Goal: Task Accomplishment & Management: Use online tool/utility

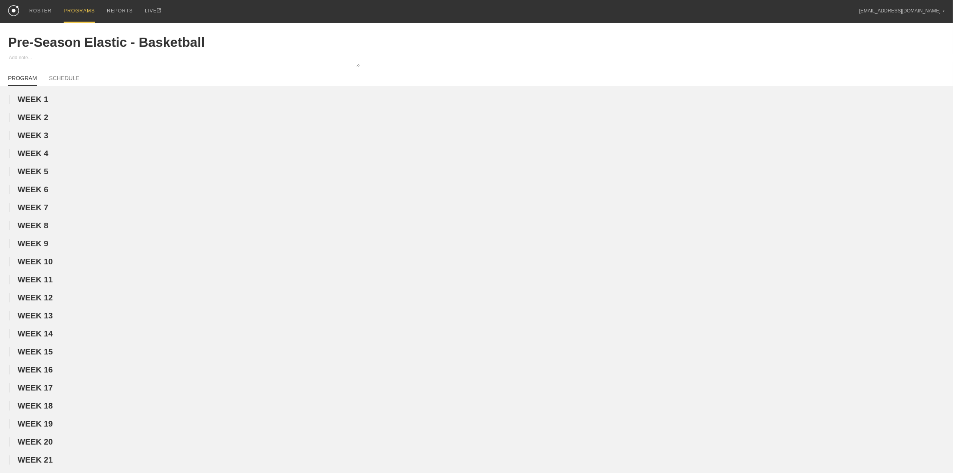
click at [79, 9] on div "PROGRAMS" at bounding box center [79, 11] width 31 height 23
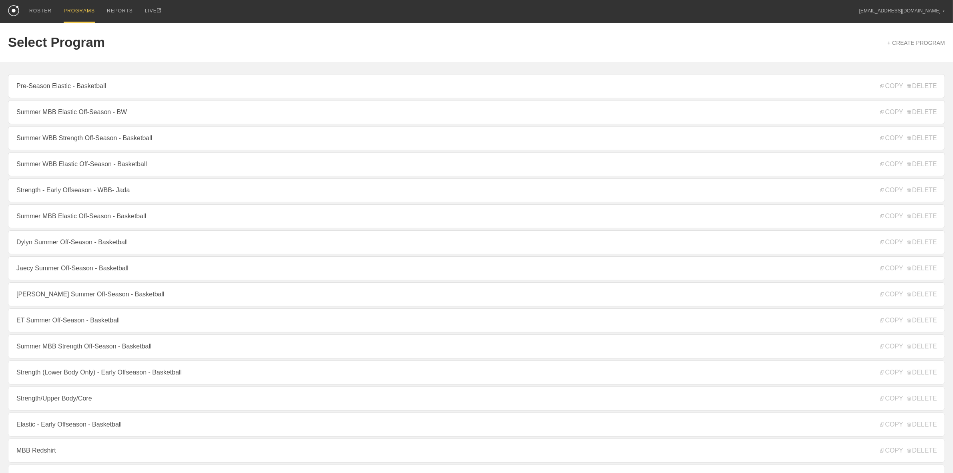
click at [63, 223] on link "Summer MBB Elastic Off-Season - Basketball" at bounding box center [476, 216] width 937 height 24
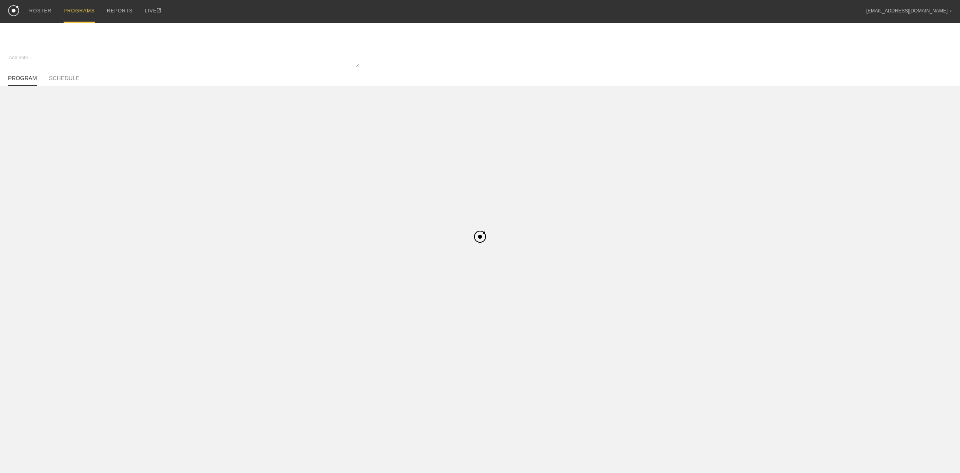
type textarea "x"
type input "Summer MBB Elastic Off-Season - Basketball"
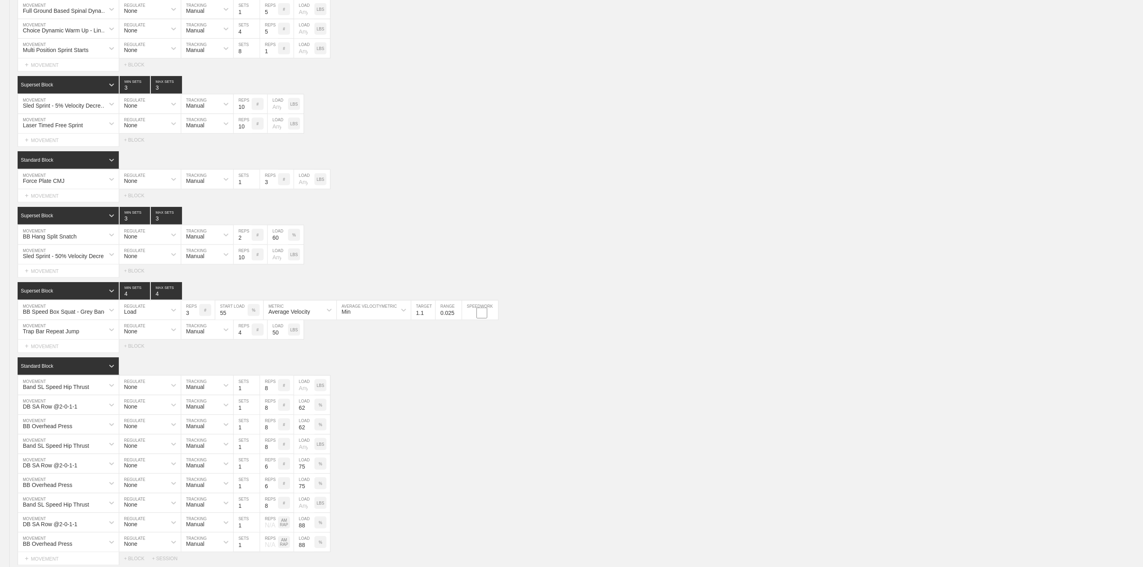
scroll to position [549, 0]
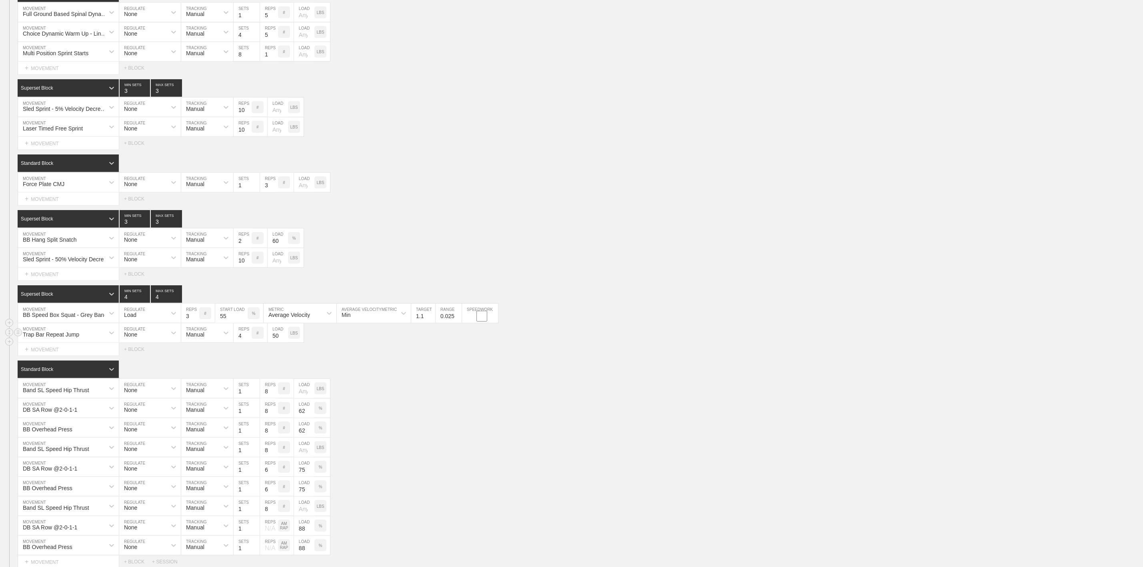
click at [613, 341] on div "Trap Bar Repeat Jump MOVEMENT None REGULATE Manual TRACKING 4 REPS # 50 LOAD LBS" at bounding box center [571, 333] width 1143 height 20
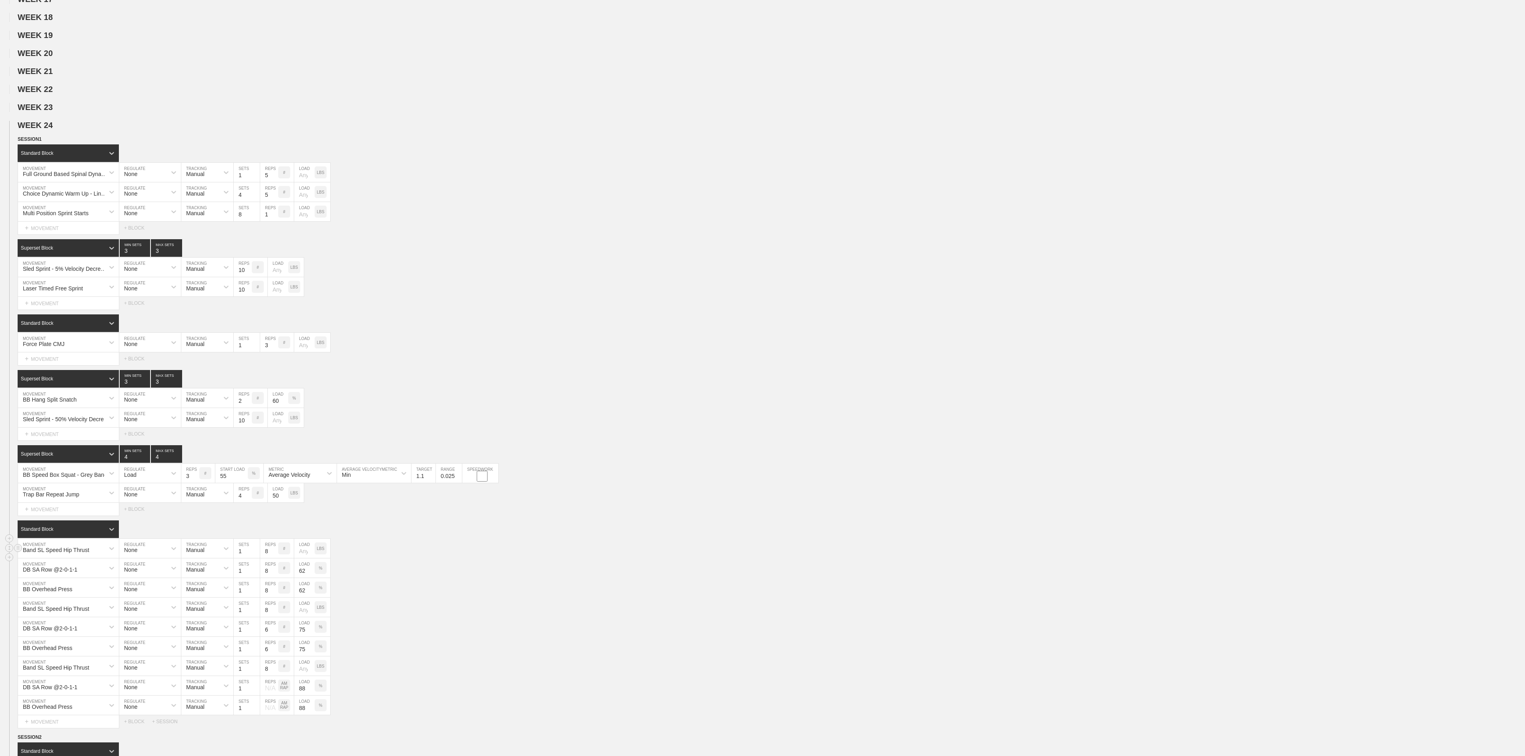
scroll to position [470, 0]
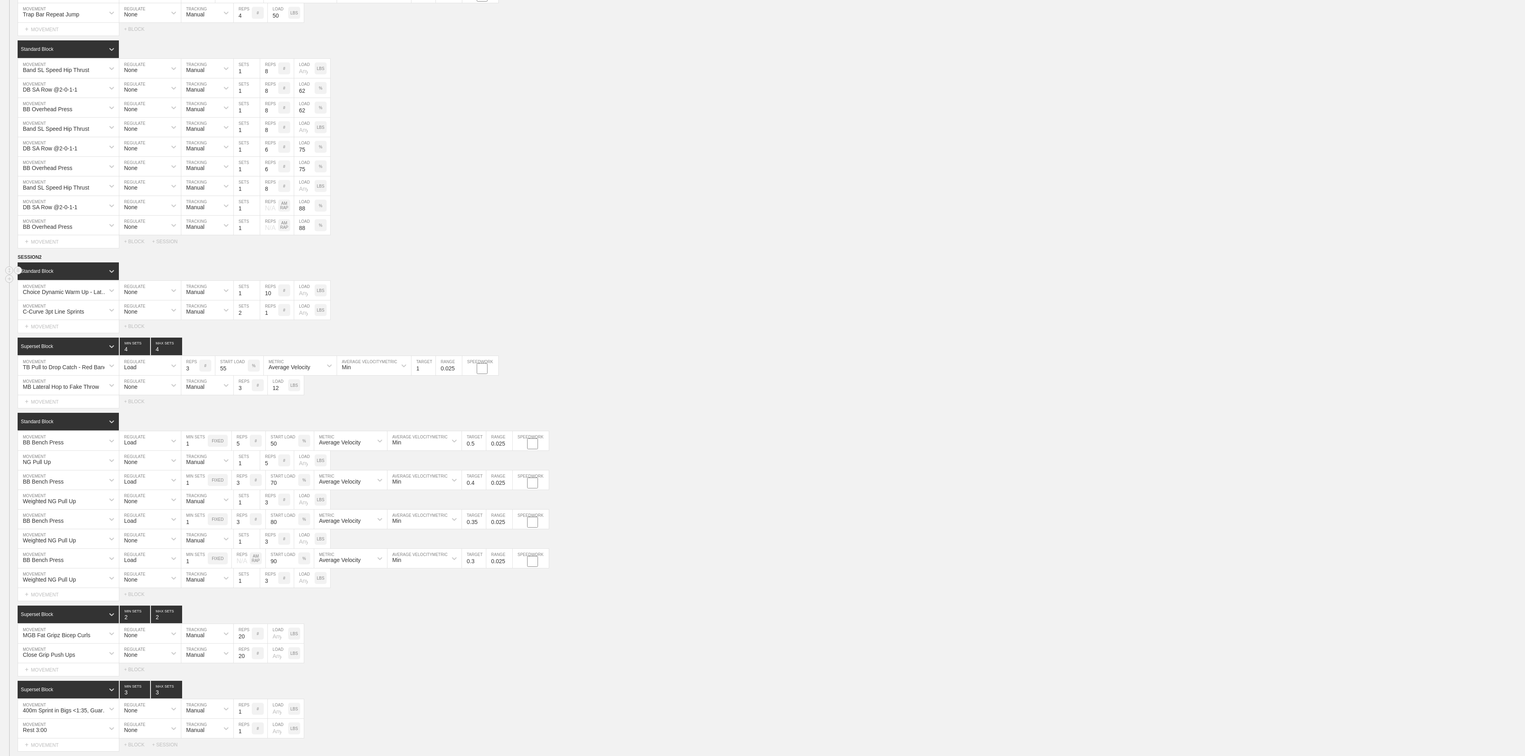
type textarea "x"
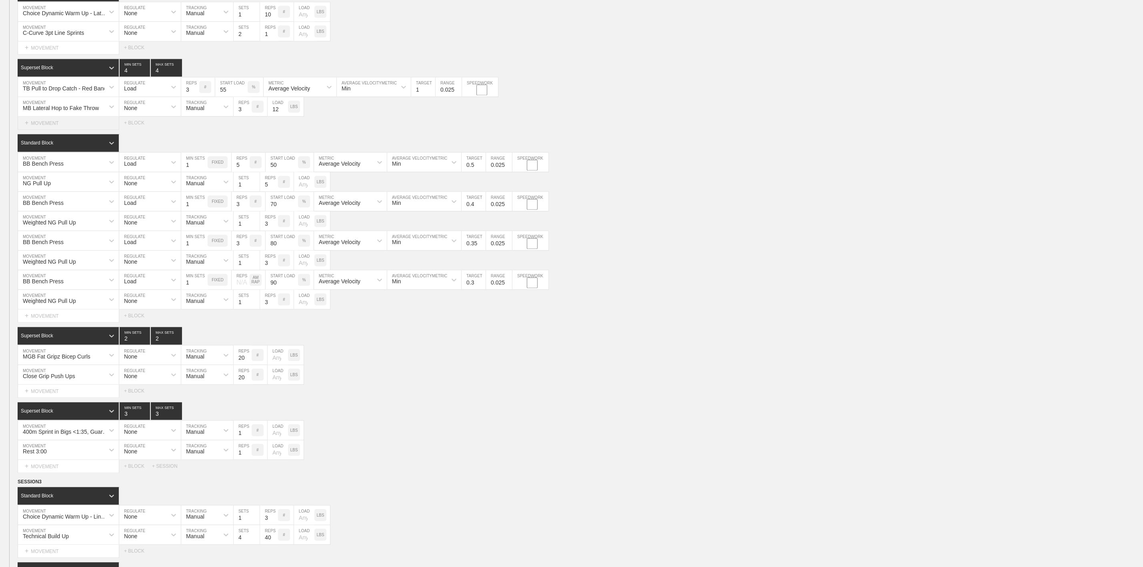
scroll to position [1169, 0]
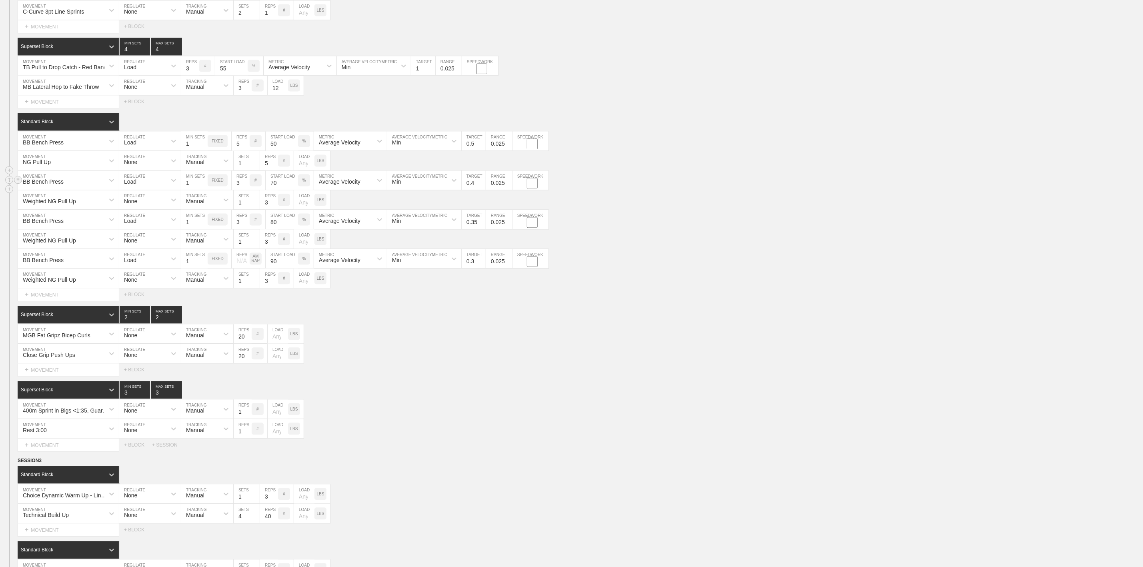
click at [240, 190] on input "3" at bounding box center [241, 179] width 18 height 19
type input "5"
click at [272, 190] on input "70" at bounding box center [282, 179] width 32 height 19
type input "75"
click at [423, 363] on div "Close Grip Push Ups MOVEMENT None REGULATE Manual TRACKING 20 REPS # LOAD LBS" at bounding box center [571, 354] width 1143 height 20
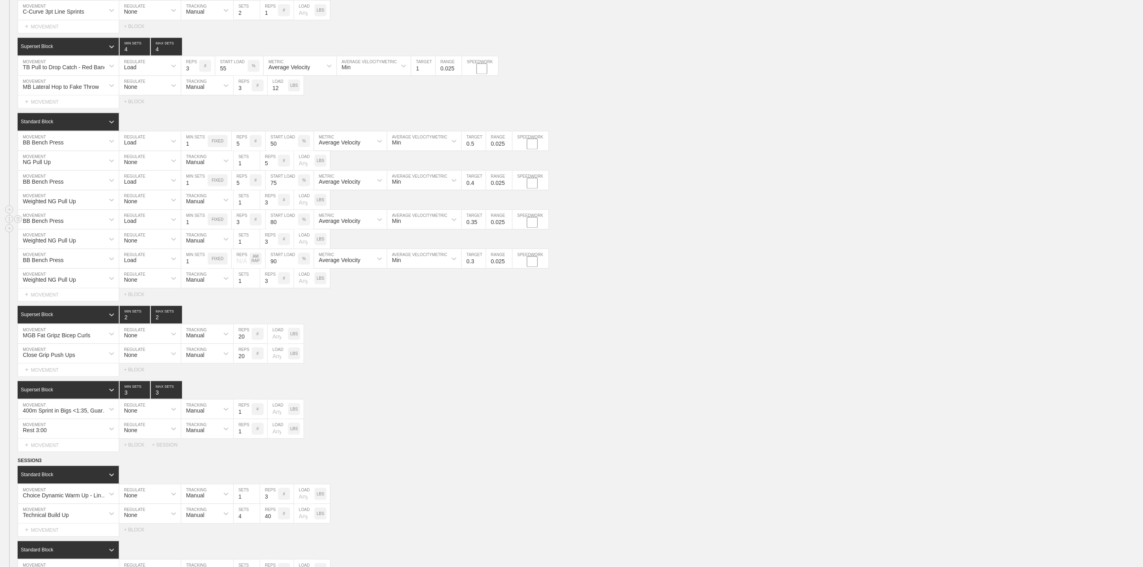
click at [270, 229] on input "80" at bounding box center [282, 219] width 32 height 19
type input "85"
click at [368, 344] on div "MGB Fat Gripz Bicep Curls MOVEMENT None REGULATE Manual TRACKING 20 REPS # LOAD…" at bounding box center [571, 334] width 1143 height 20
click at [271, 268] on input "90" at bounding box center [282, 258] width 32 height 19
type input "95"
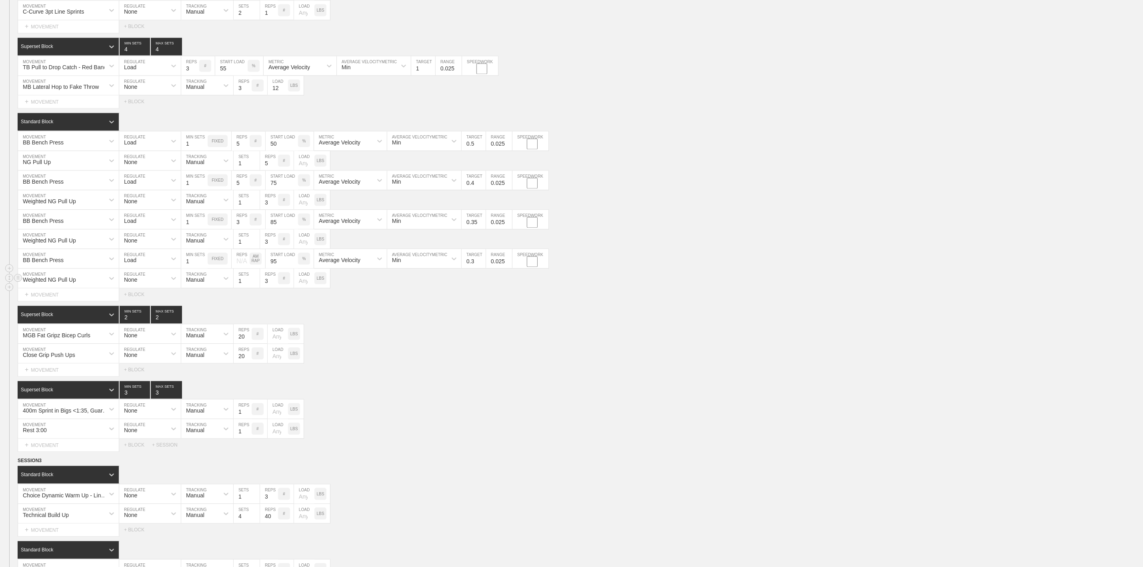
drag, startPoint x: 407, startPoint y: 300, endPoint x: 403, endPoint y: 296, distance: 6.2
click at [407, 288] on div "Weighted NG Pull Up MOVEMENT None REGULATE Manual TRACKING 1 SETS 3 REPS # LOAD…" at bounding box center [571, 279] width 1143 height 20
click at [473, 268] on input "0.3" at bounding box center [474, 258] width 24 height 19
type input "0.25"
click at [478, 229] on input "0.35" at bounding box center [474, 219] width 24 height 19
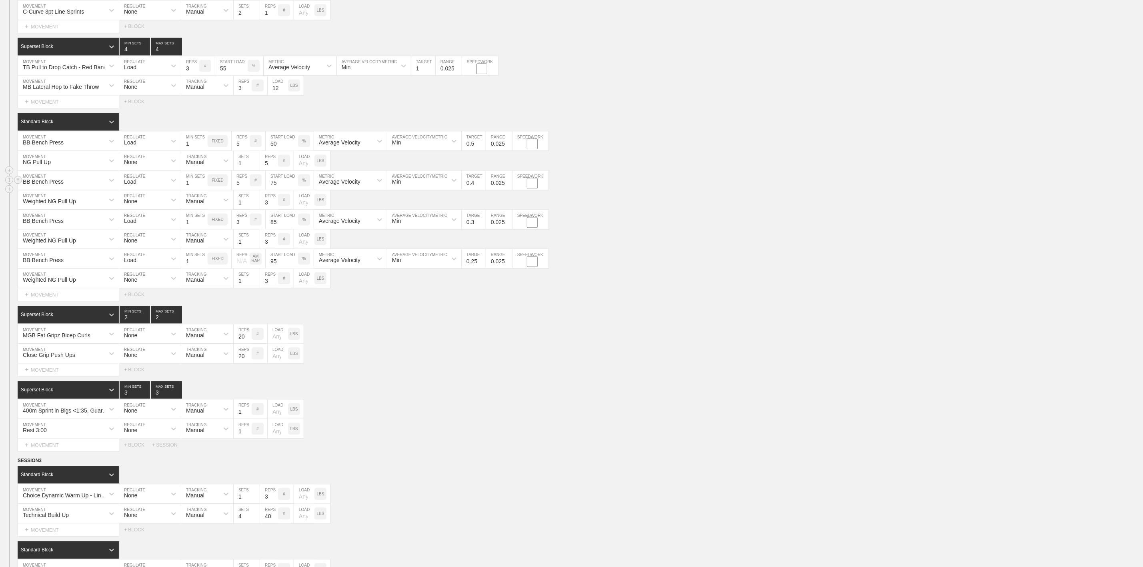
type input "0.3"
click at [473, 190] on input "0.4" at bounding box center [474, 179] width 24 height 19
type input "0.35"
click at [511, 363] on div "Close Grip Push Ups MOVEMENT None REGULATE Manual TRACKING 20 REPS # LOAD LBS" at bounding box center [571, 354] width 1143 height 20
click at [453, 344] on div "MGB Fat Gripz Bicep Curls MOVEMENT None REGULATE Manual TRACKING 20 REPS # LOAD…" at bounding box center [571, 334] width 1143 height 20
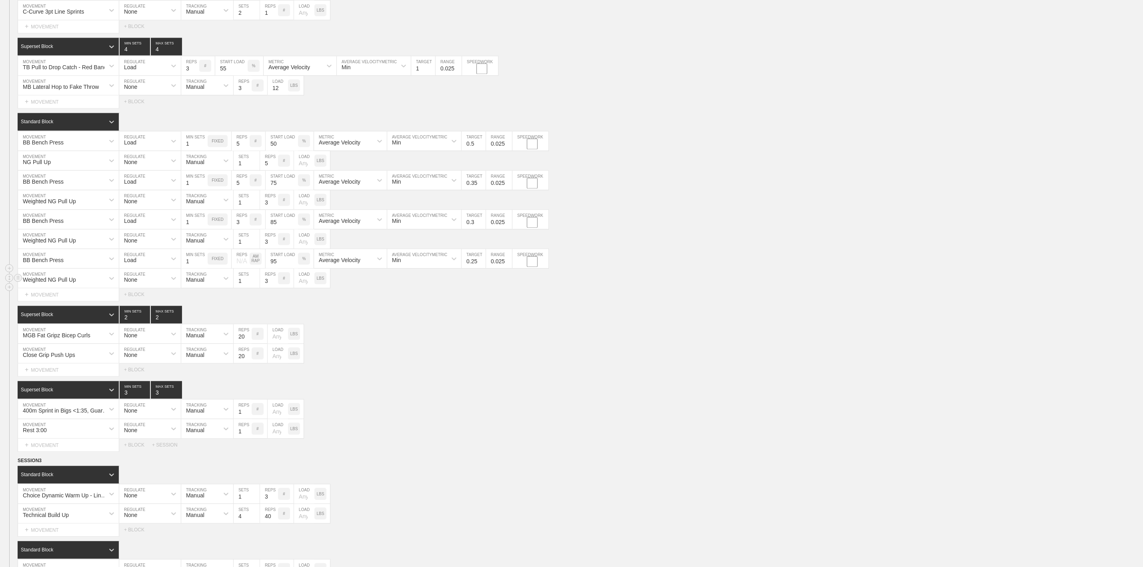
click at [270, 288] on input "3" at bounding box center [269, 278] width 18 height 19
type input "1"
click at [268, 209] on input "3" at bounding box center [269, 199] width 18 height 19
type input "5"
click at [481, 323] on div "Superset Block 2 MIN SETS 2 MAX SETS" at bounding box center [581, 315] width 1126 height 18
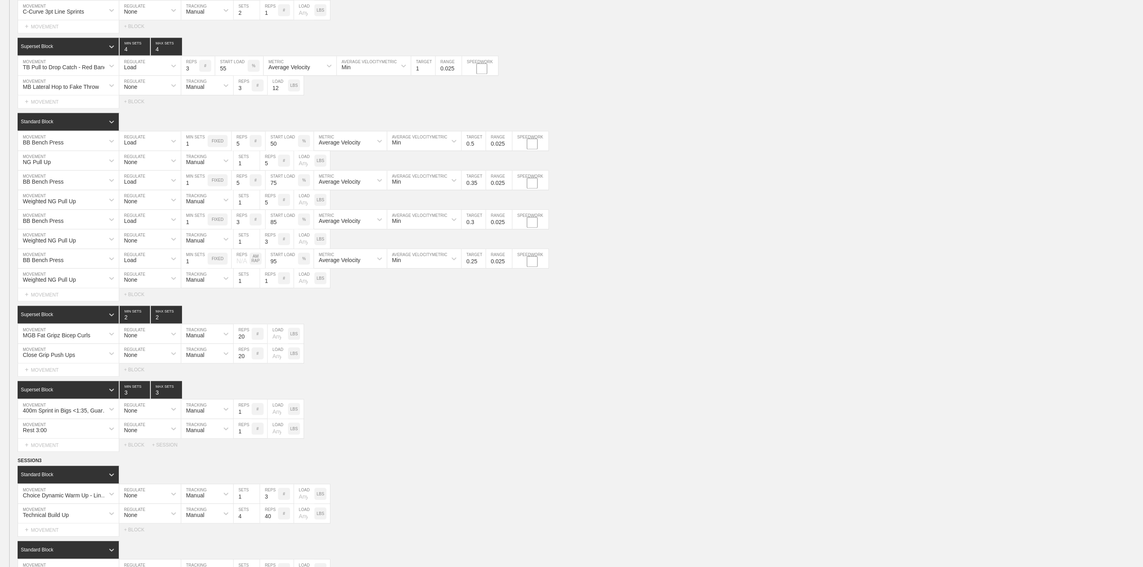
click at [431, 301] on div "Select... MOVEMENT + MOVEMENT + BLOCK" at bounding box center [571, 294] width 1143 height 13
click at [352, 363] on div "Close Grip Push Ups MOVEMENT None REGULATE Manual TRACKING 20 REPS # LOAD LBS" at bounding box center [571, 354] width 1143 height 20
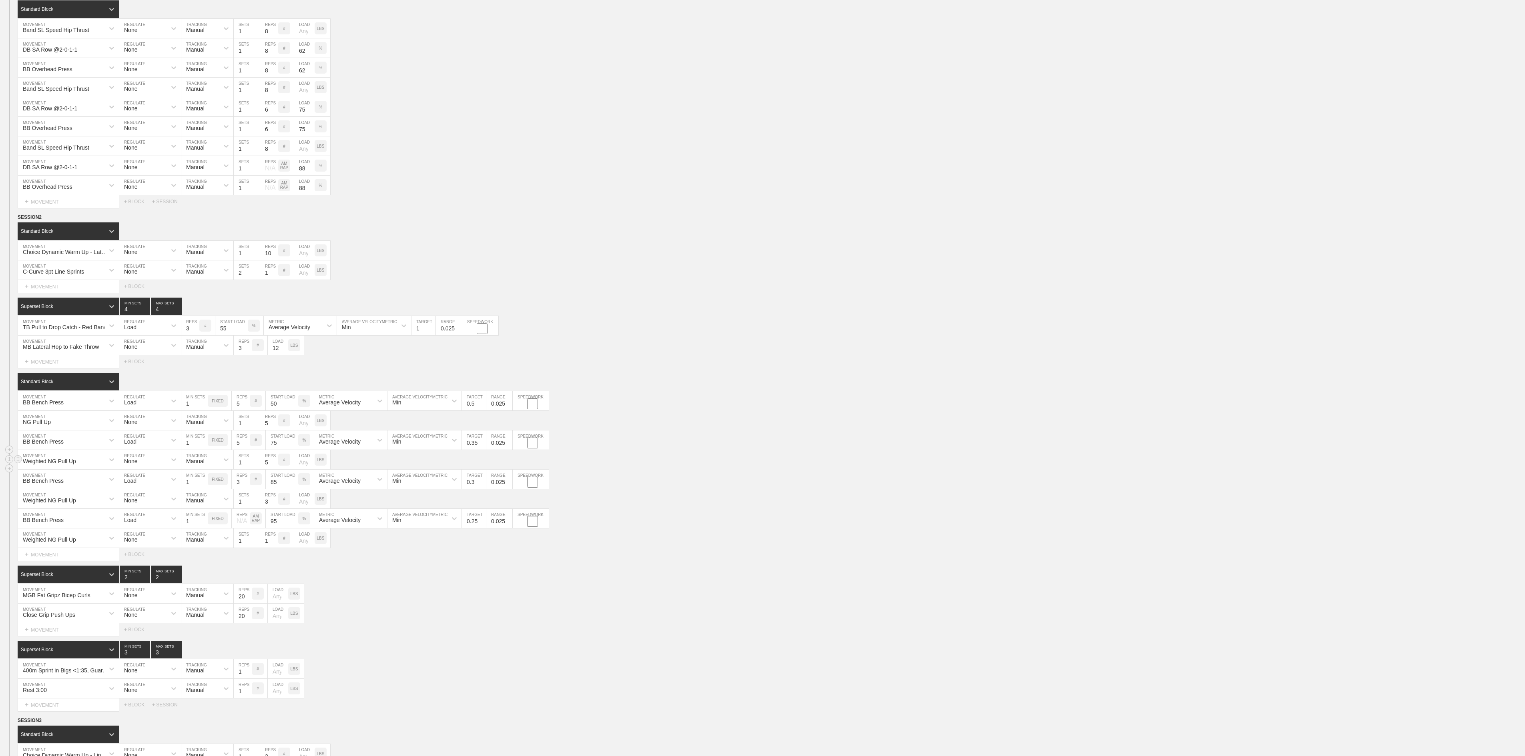
scroll to position [990, 0]
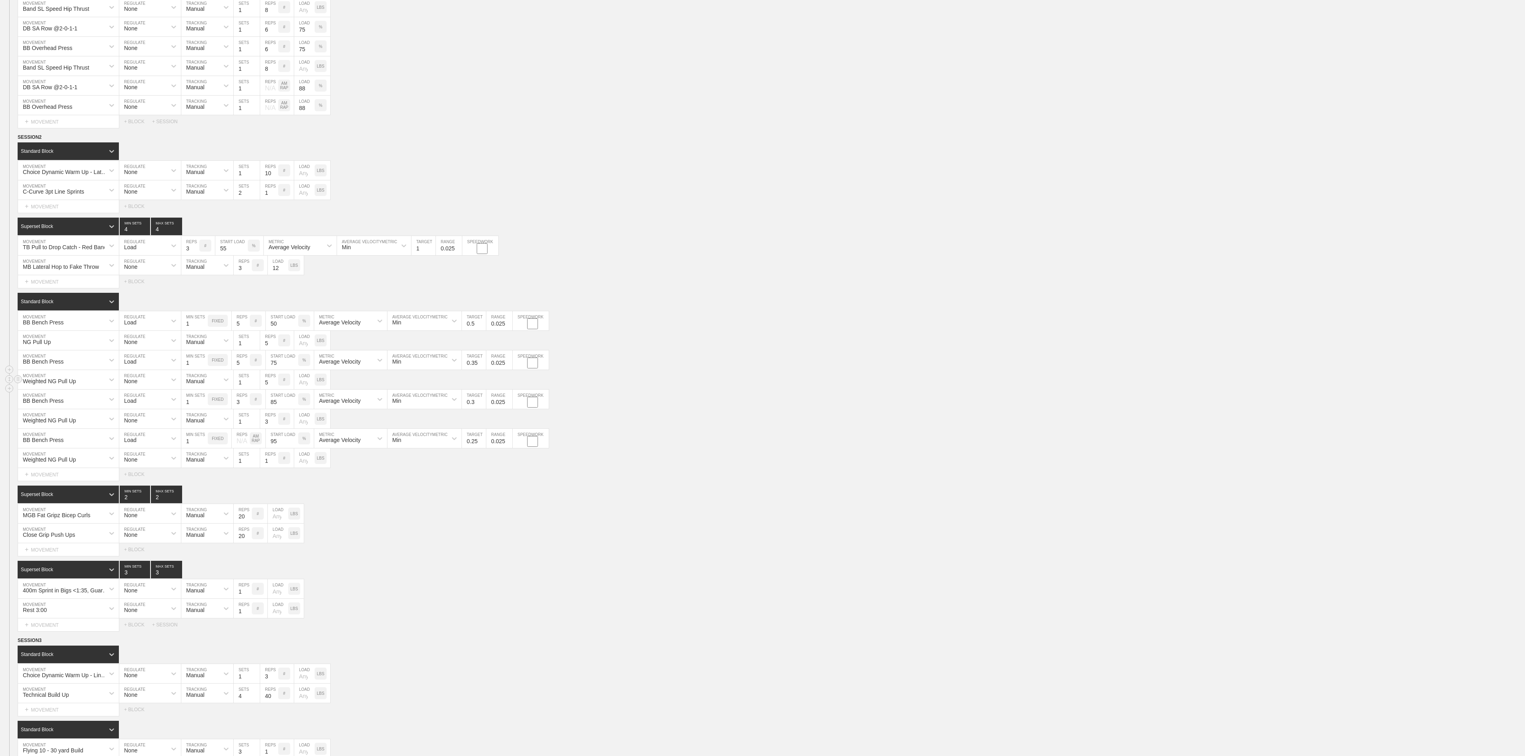
type textarea "x"
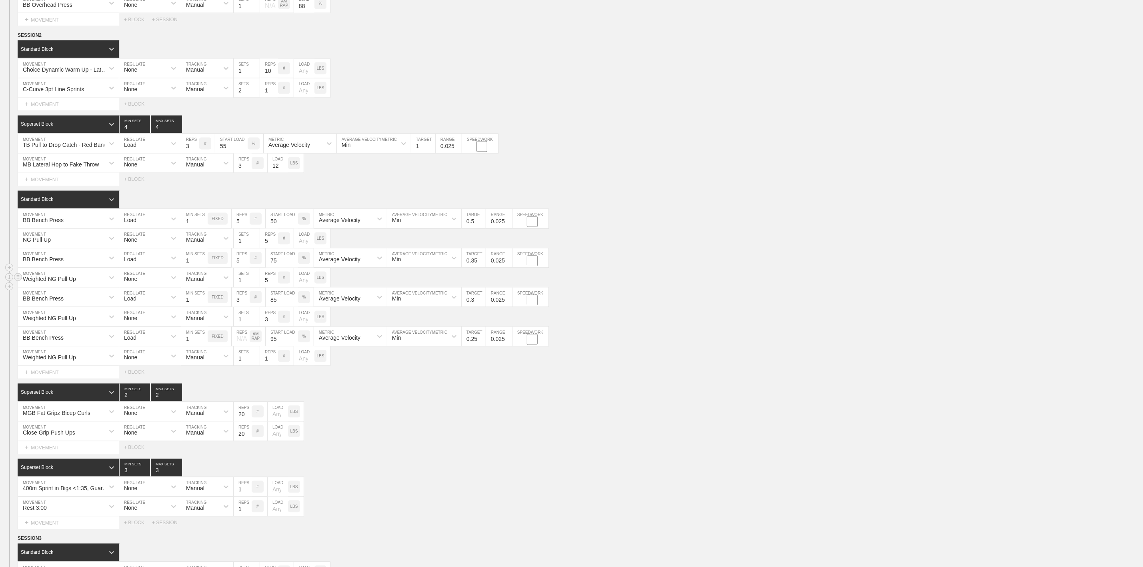
scroll to position [1109, 0]
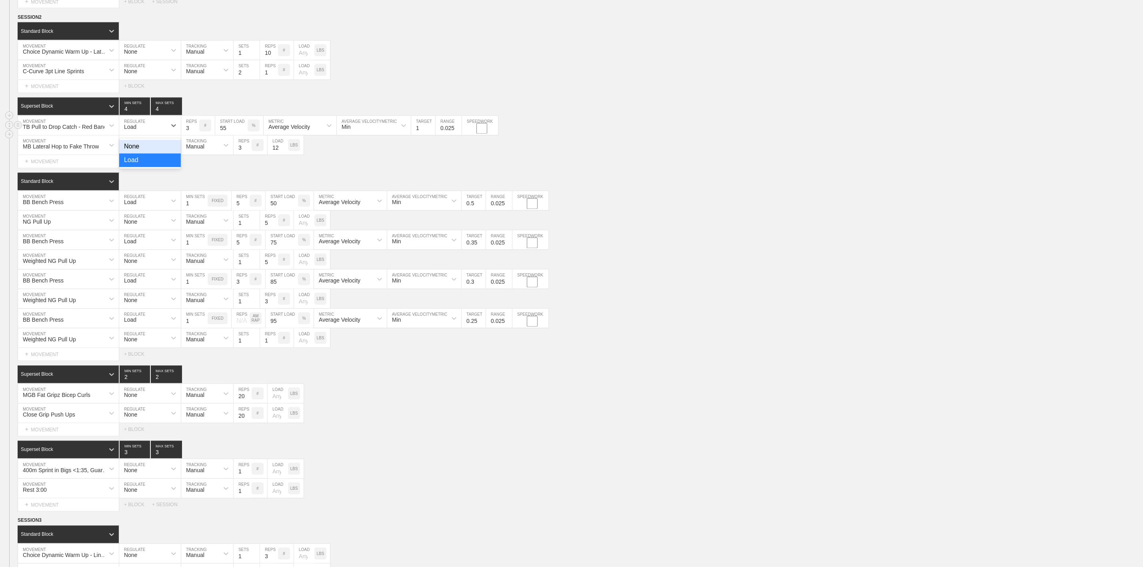
click at [148, 132] on div "Load" at bounding box center [142, 126] width 47 height 14
click at [150, 154] on div "None" at bounding box center [150, 147] width 62 height 14
click at [212, 132] on div "Sensor" at bounding box center [200, 126] width 38 height 14
click at [213, 167] on div "Manual" at bounding box center [207, 161] width 52 height 14
click at [353, 136] on div "TB Pull to Drop Catch - Red Band MOVEMENT None REGULATE option Manual, selected…" at bounding box center [571, 126] width 1143 height 20
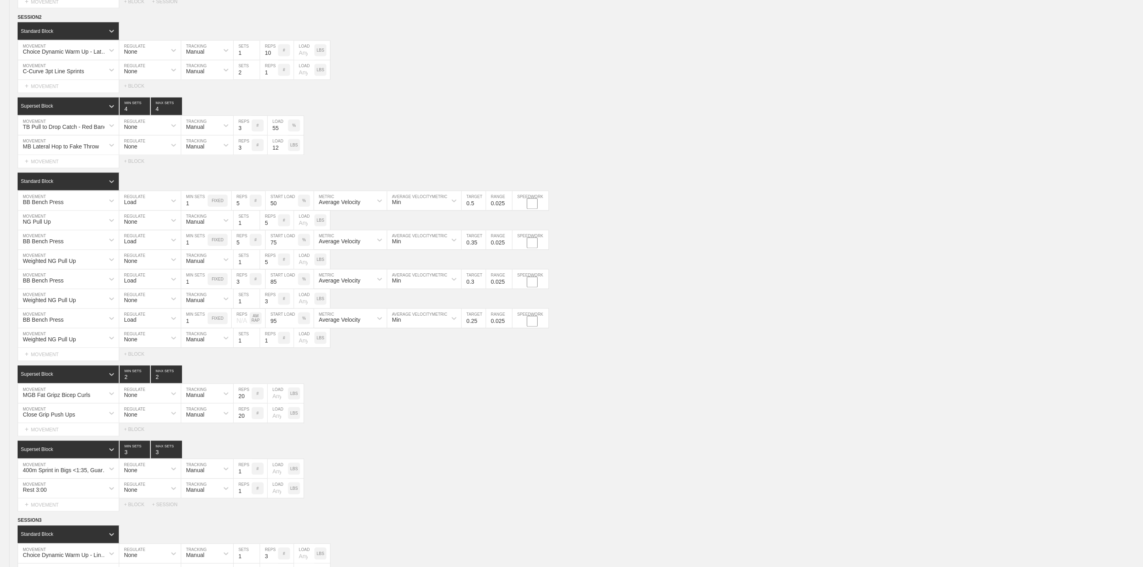
click at [273, 135] on input "55" at bounding box center [278, 125] width 20 height 19
type input "60"
click at [538, 115] on div "Superset Block 4 MIN SETS 4 MAX SETS" at bounding box center [581, 107] width 1126 height 18
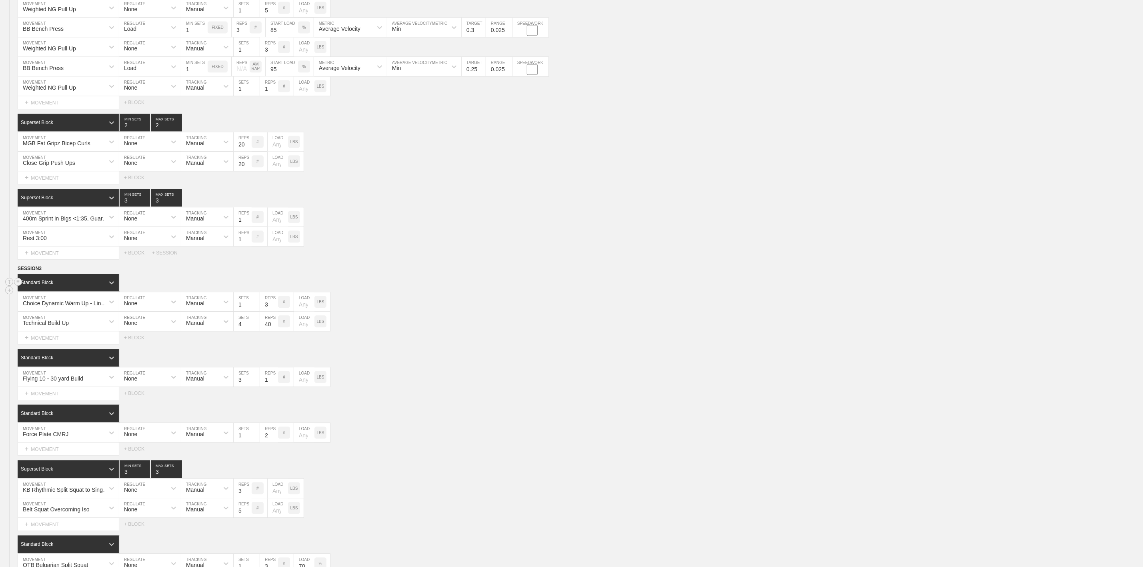
scroll to position [1409, 0]
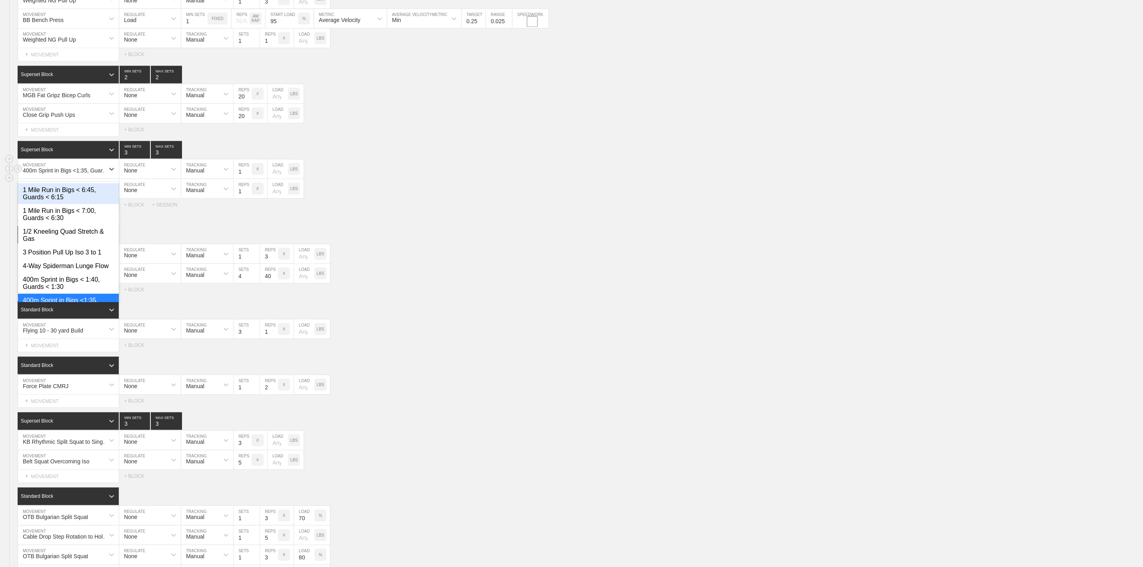
click at [72, 174] on div "400m Sprint in Bigs <1:35, Guards < 1:25" at bounding box center [66, 170] width 87 height 6
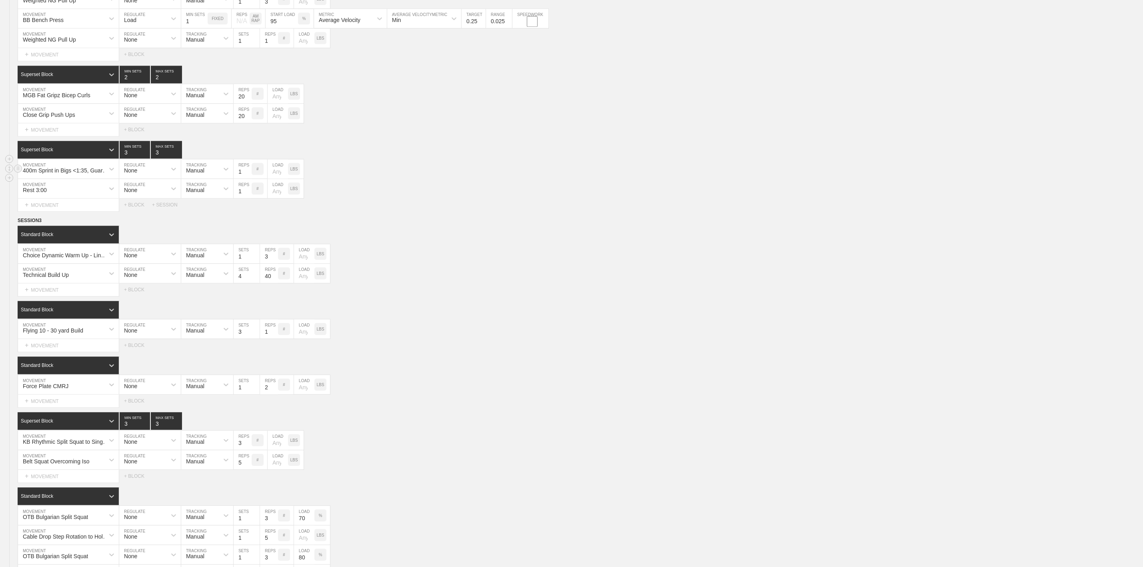
click at [369, 179] on div "400m Sprint in Bigs <1:35, Guards < 1:25 MOVEMENT None REGULATE Manual TRACKING…" at bounding box center [571, 169] width 1143 height 20
click at [111, 173] on icon at bounding box center [112, 169] width 8 height 8
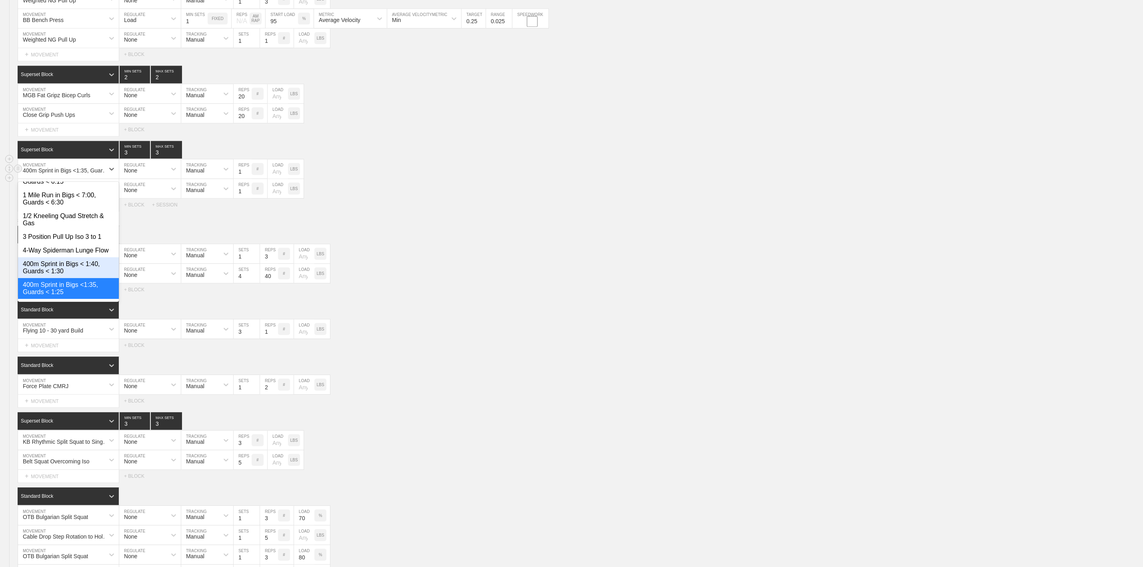
scroll to position [60, 0]
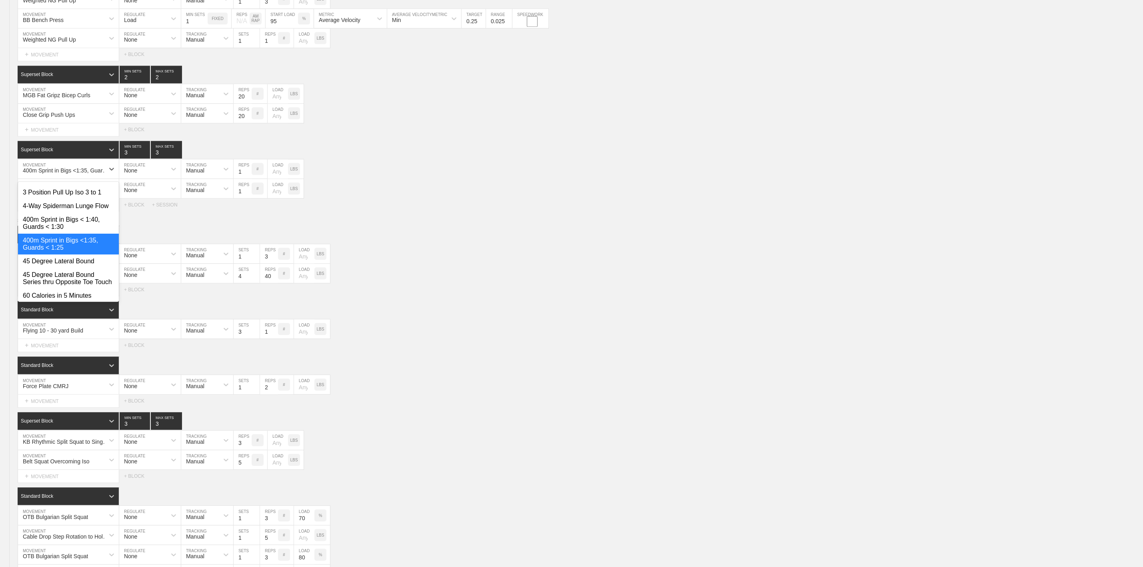
click at [415, 211] on div "Select... MOVEMENT + MOVEMENT + BLOCK + SESSION" at bounding box center [571, 204] width 1143 height 13
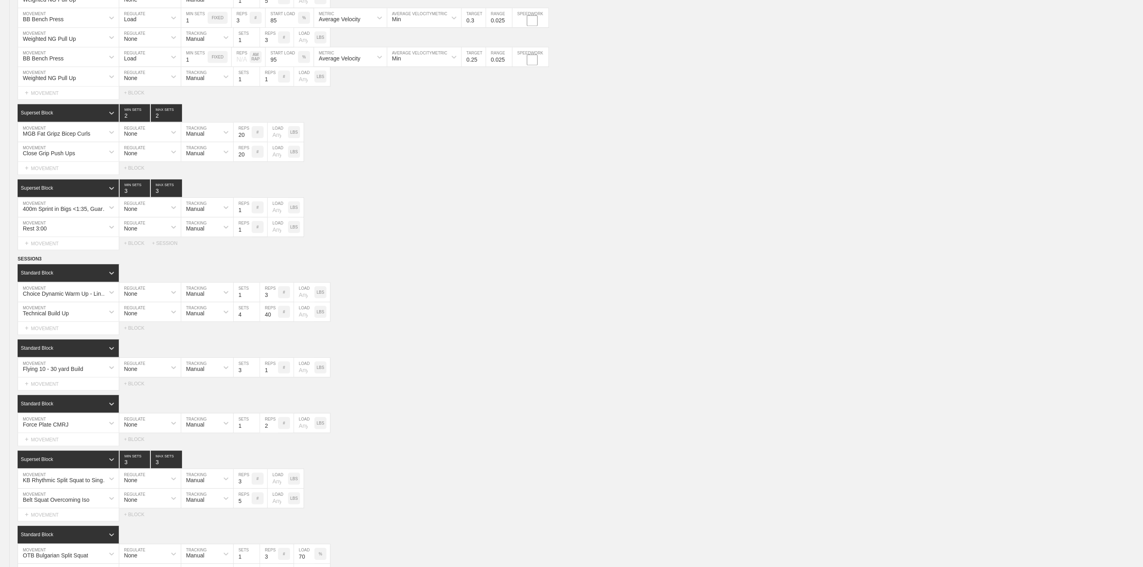
scroll to position [1349, 0]
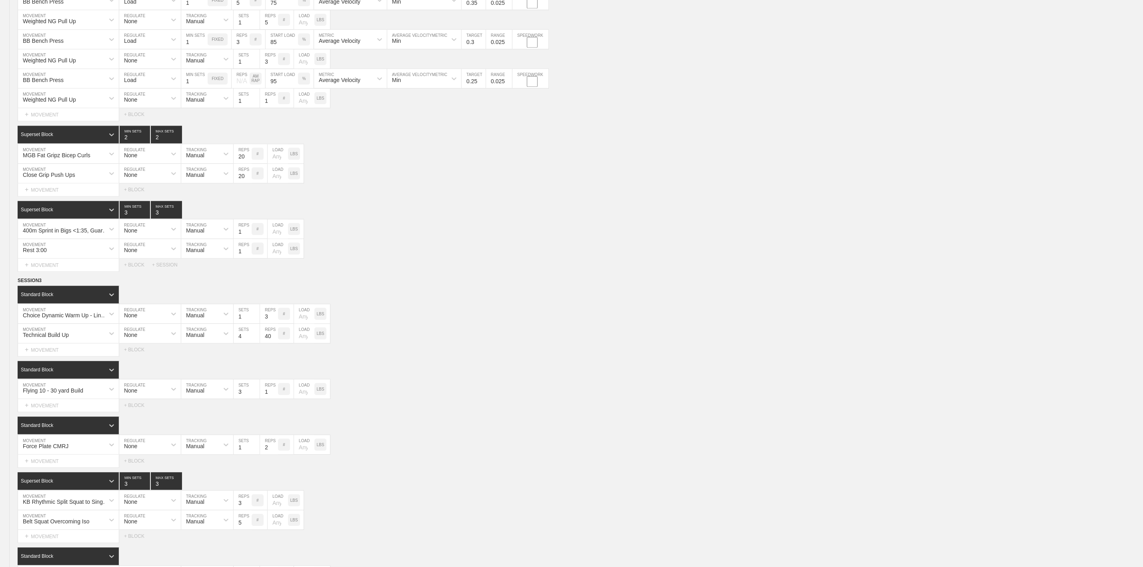
click at [528, 271] on div "Select... MOVEMENT + MOVEMENT + BLOCK + SESSION" at bounding box center [571, 265] width 1143 height 13
click at [100, 234] on div "400m Sprint in Bigs <1:35, Guards < 1:25" at bounding box center [66, 230] width 87 height 6
type input "400m Sprint Bigs <1:30, Guards <1:20"
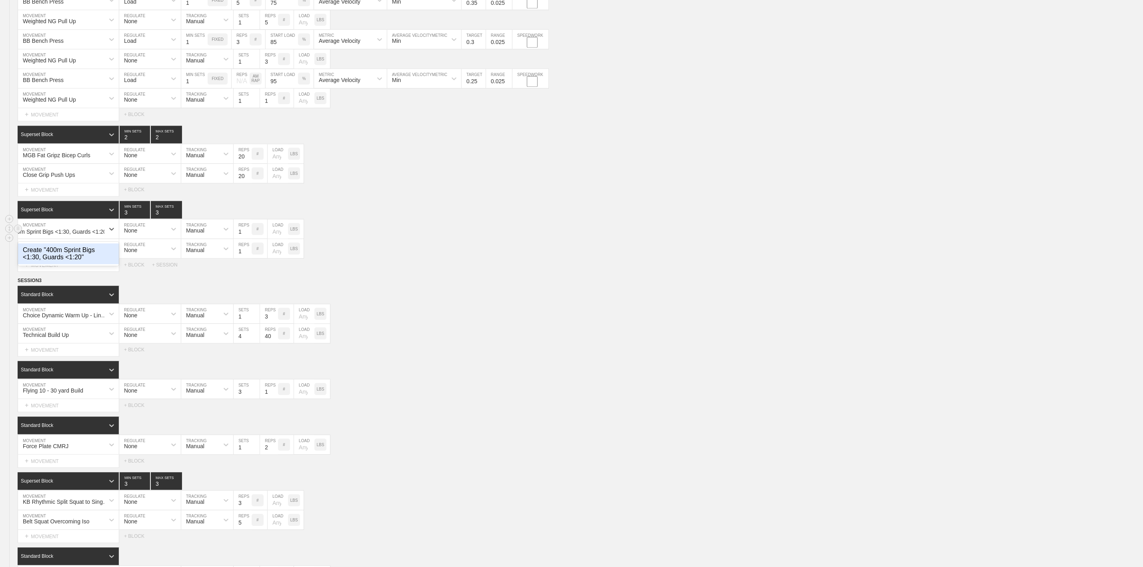
click at [67, 264] on div "Create "400m Sprint Bigs <1:30, Guards <1:20"" at bounding box center [68, 253] width 101 height 21
type input "4"
click at [143, 218] on input "4" at bounding box center [135, 210] width 30 height 18
type input "4"
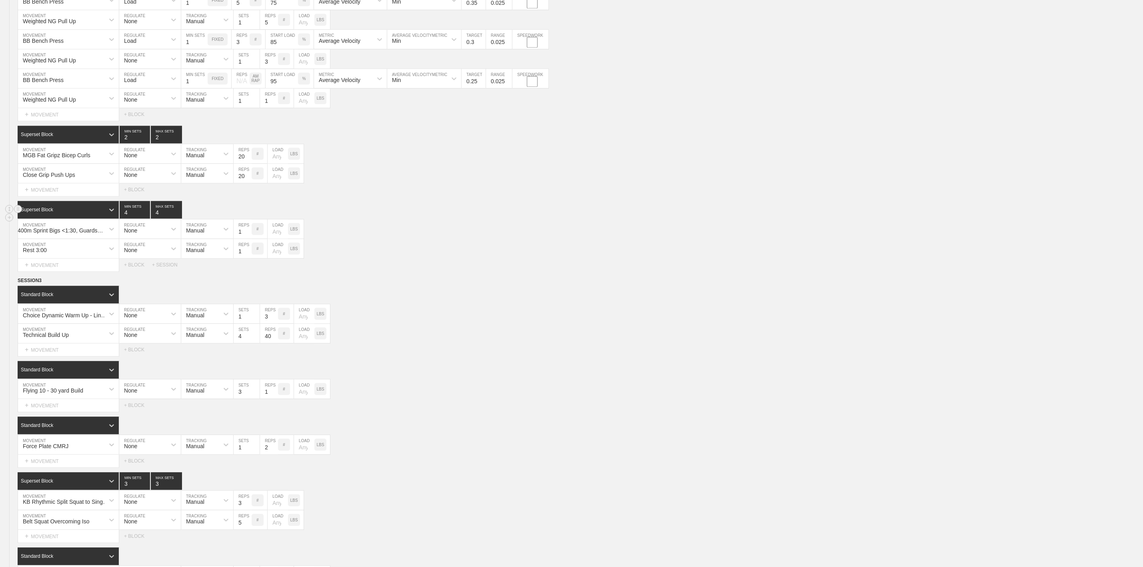
click at [178, 218] on input "4" at bounding box center [166, 210] width 31 height 18
click at [477, 239] on div "400m Sprint Bigs <1:30, Guards <1:20 MOVEMENT None REGULATE Manual TRACKING 1 R…" at bounding box center [571, 229] width 1143 height 20
click at [388, 303] on div "Standard Block" at bounding box center [581, 295] width 1126 height 18
type input "3"
click at [144, 218] on input "3" at bounding box center [135, 210] width 30 height 18
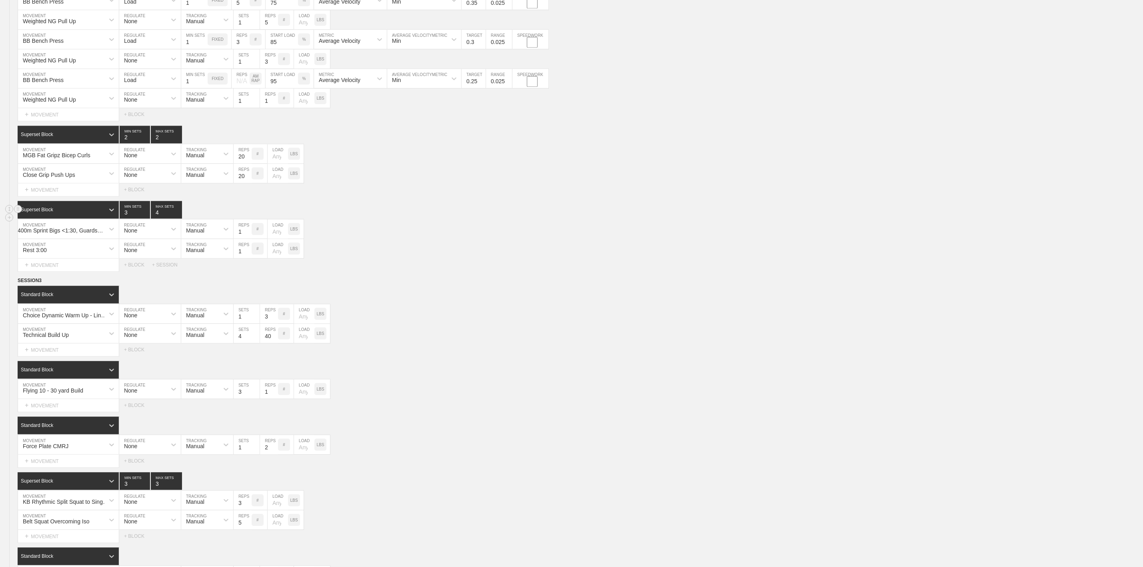
type input "3"
click at [176, 218] on input "3" at bounding box center [166, 210] width 31 height 18
click at [428, 286] on div "SESSION 3" at bounding box center [581, 281] width 1126 height 9
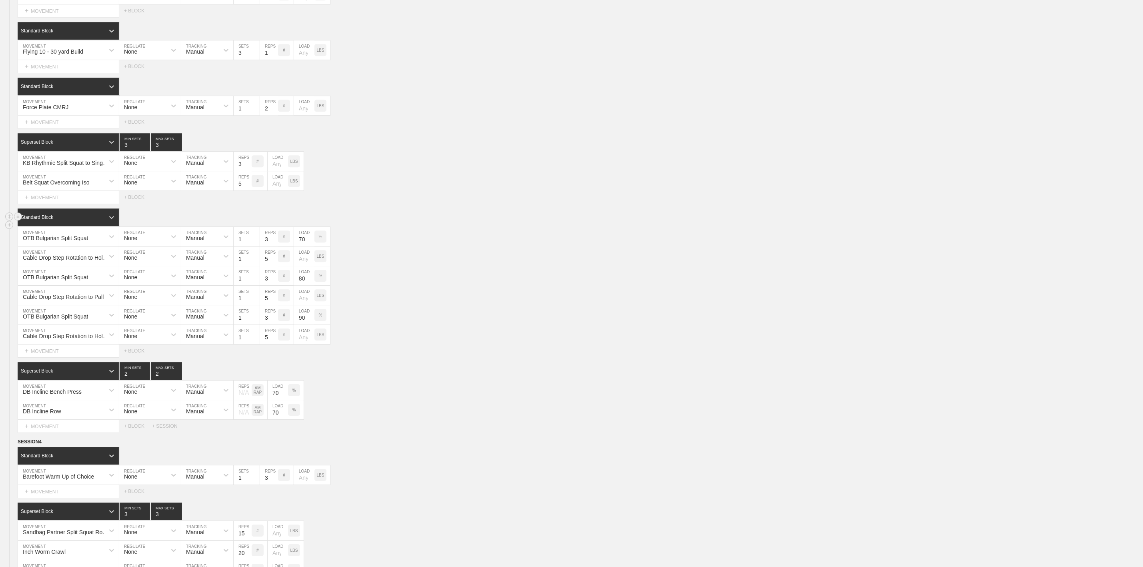
scroll to position [1710, 0]
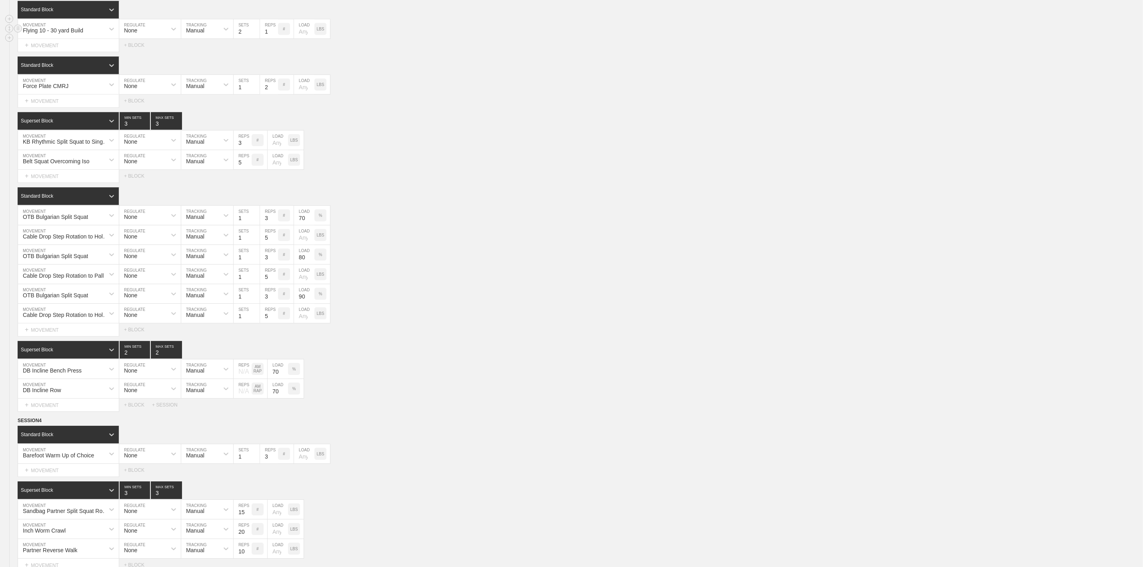
type input "2"
click at [256, 38] on input "2" at bounding box center [247, 28] width 26 height 19
click at [412, 74] on div "Standard Block" at bounding box center [581, 65] width 1126 height 18
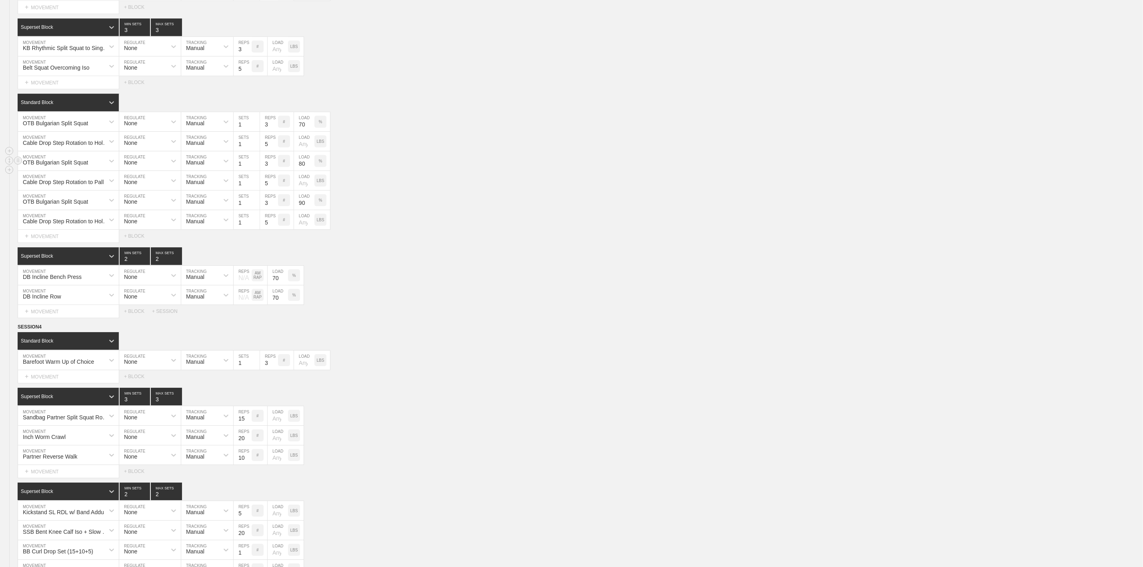
scroll to position [1830, 0]
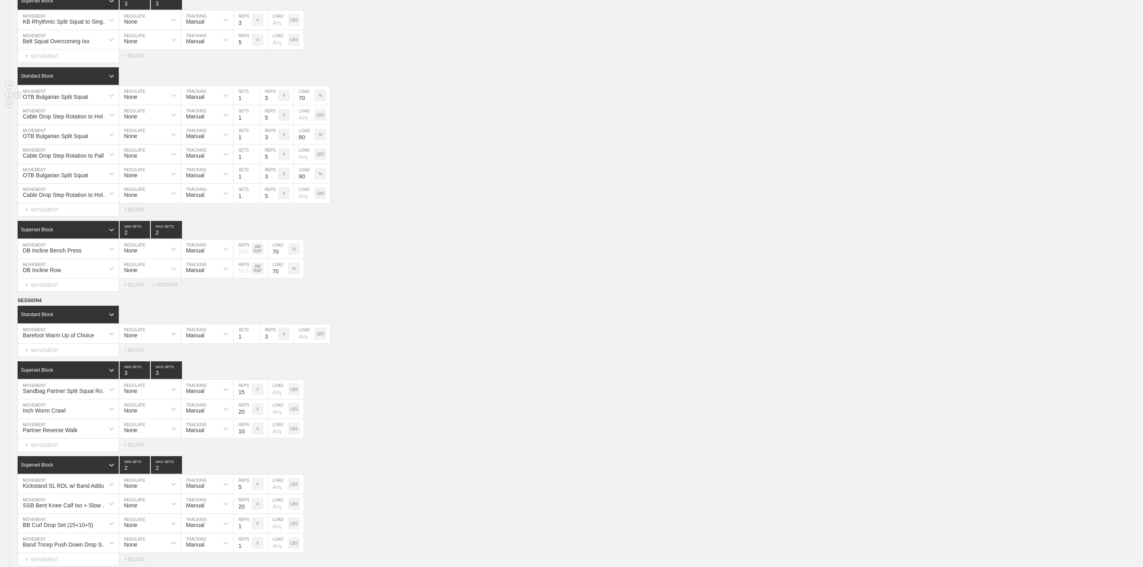
click at [267, 105] on input "3" at bounding box center [269, 95] width 18 height 19
type input "5"
click at [268, 144] on input "3" at bounding box center [269, 134] width 18 height 19
click at [267, 183] on input "3" at bounding box center [269, 173] width 18 height 19
type input "1"
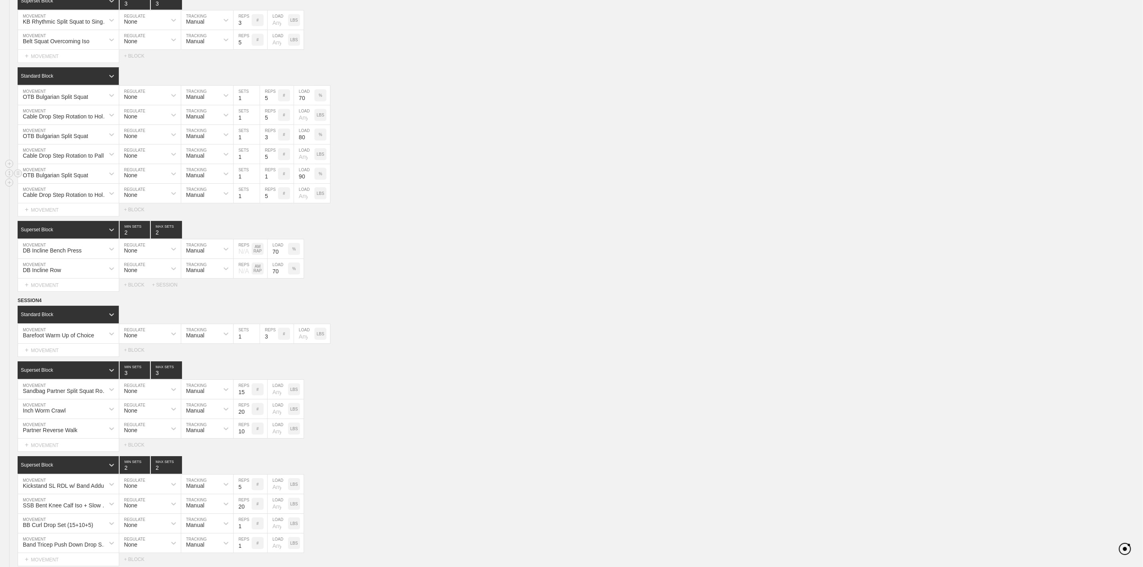
click at [304, 183] on input "90" at bounding box center [304, 173] width 20 height 19
type input "95"
click at [301, 144] on input "80" at bounding box center [304, 134] width 20 height 19
type input "85"
click at [303, 105] on input "70" at bounding box center [304, 95] width 20 height 19
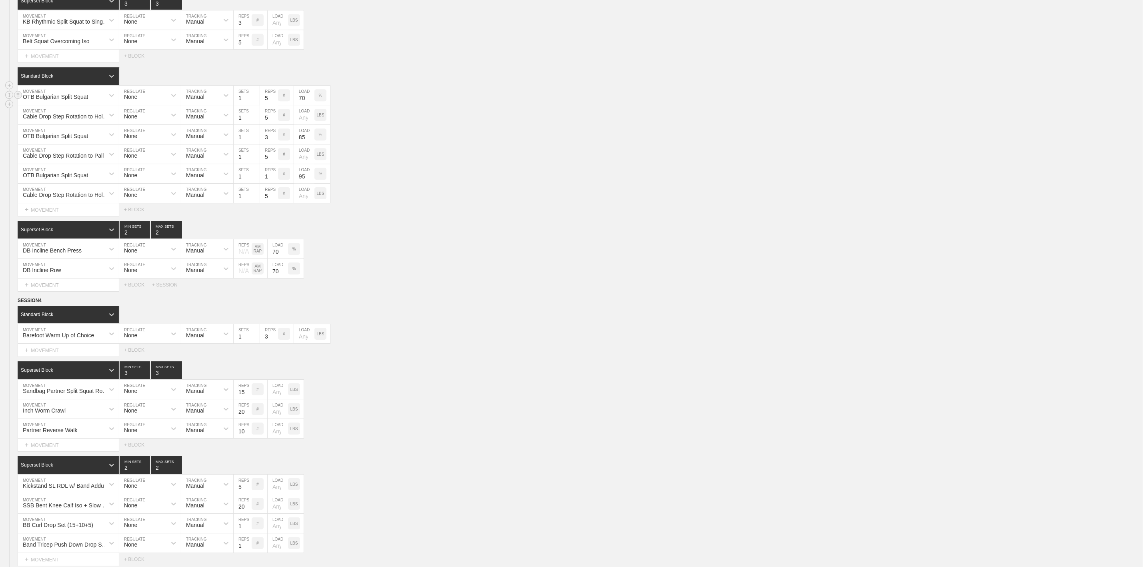
type input "8"
type input "75"
drag, startPoint x: 450, startPoint y: 200, endPoint x: 448, endPoint y: 193, distance: 6.8
click at [450, 184] on div "OTB Bulgarian Split Squat MOVEMENT None REGULATE Manual TRACKING 1 SETS 1 REPS …" at bounding box center [571, 174] width 1143 height 20
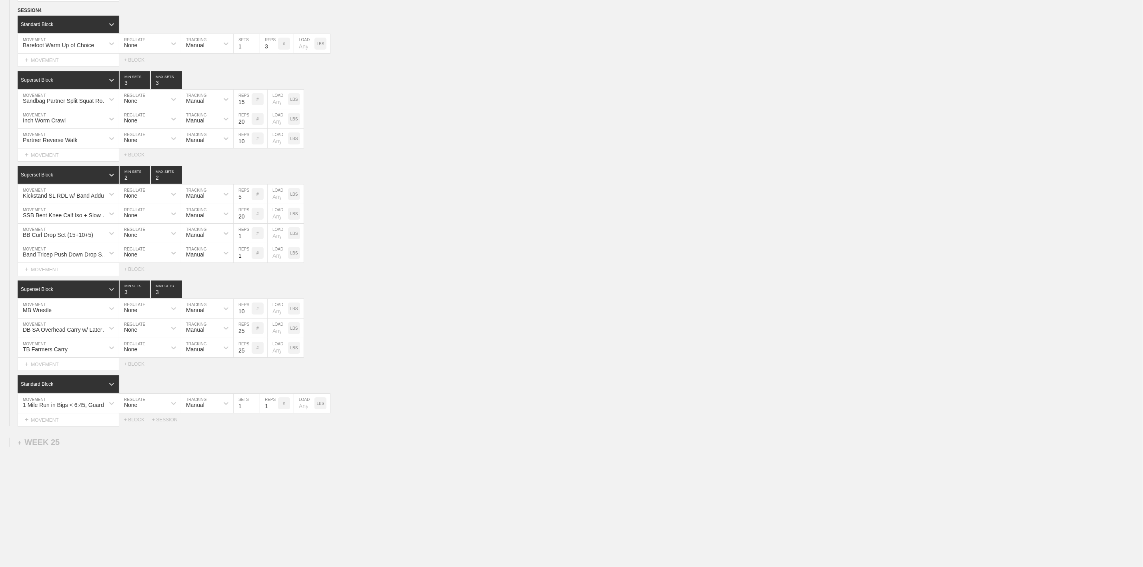
scroll to position [2130, 0]
click at [81, 106] on div "Sandbag Partner Split Squat Rotational Handoff" at bounding box center [61, 99] width 86 height 14
click at [60, 105] on input "SSB Quasi Iso @5-10-0-0" at bounding box center [54, 102] width 62 height 6
type input "SSB Quasi Iso Split Squat @5-10-0-0"
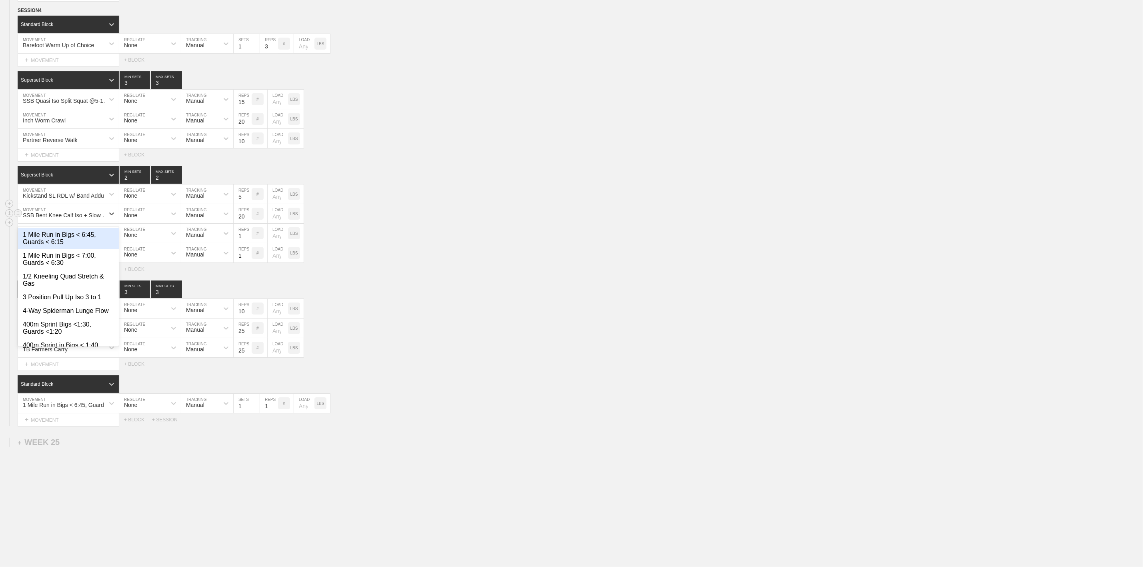
click at [67, 215] on div "SSB Bent Knee Calf Iso + Slow Full Range Reps" at bounding box center [66, 215] width 87 height 6
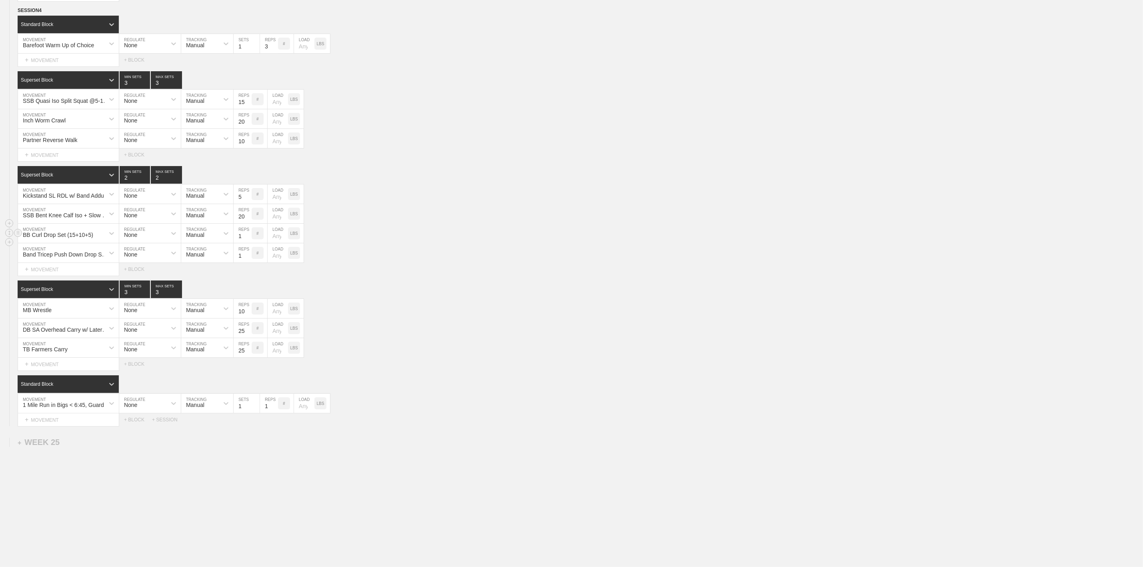
click at [583, 226] on div "BB Curl Drop Set (15+10+5) MOVEMENT None REGULATE Manual TRACKING 1 REPS # LOAD…" at bounding box center [571, 234] width 1143 height 20
click at [403, 310] on div "MB Wrestle MOVEMENT None REGULATE Manual TRACKING 10 REPS # LOAD LBS" at bounding box center [571, 309] width 1143 height 20
click at [76, 407] on div "1 Mile Run in Bigs < 6:45, Guards < 6:15" at bounding box center [66, 405] width 87 height 6
type input "1 Mile Run Bigs <6:40, Guards <6:10"
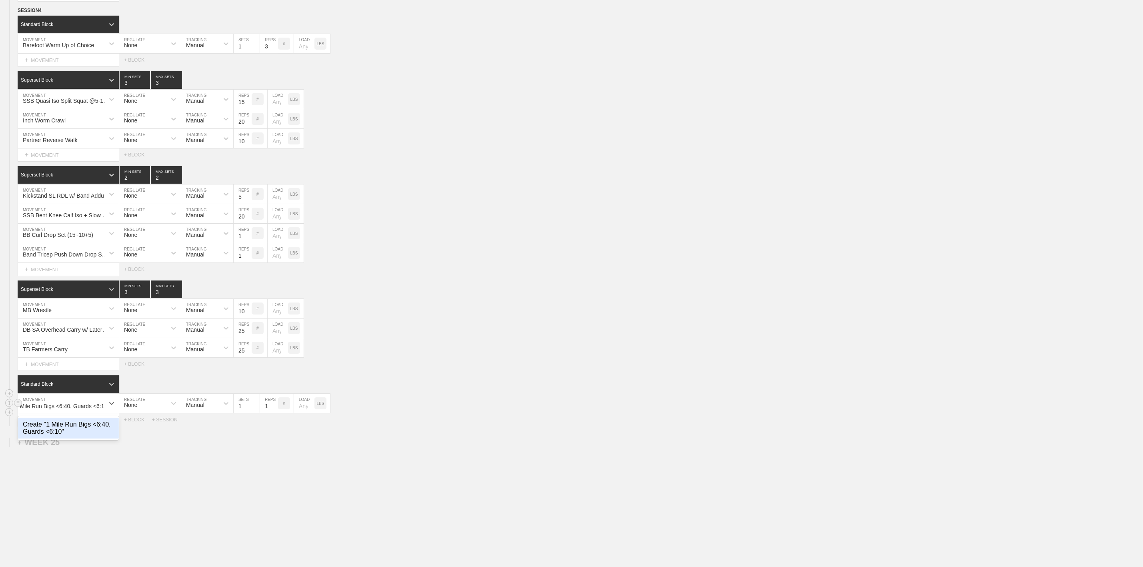
click at [78, 436] on div "Create "1 Mile Run Bigs <6:40, Guards <6:10"" at bounding box center [68, 428] width 101 height 21
drag, startPoint x: 203, startPoint y: 462, endPoint x: 216, endPoint y: 463, distance: 13.7
click at [528, 324] on div "DB SA Overhead Carry w/ Lateral Shoulder Iso MOVEMENT None REGULATE Manual TRAC…" at bounding box center [571, 329] width 1143 height 20
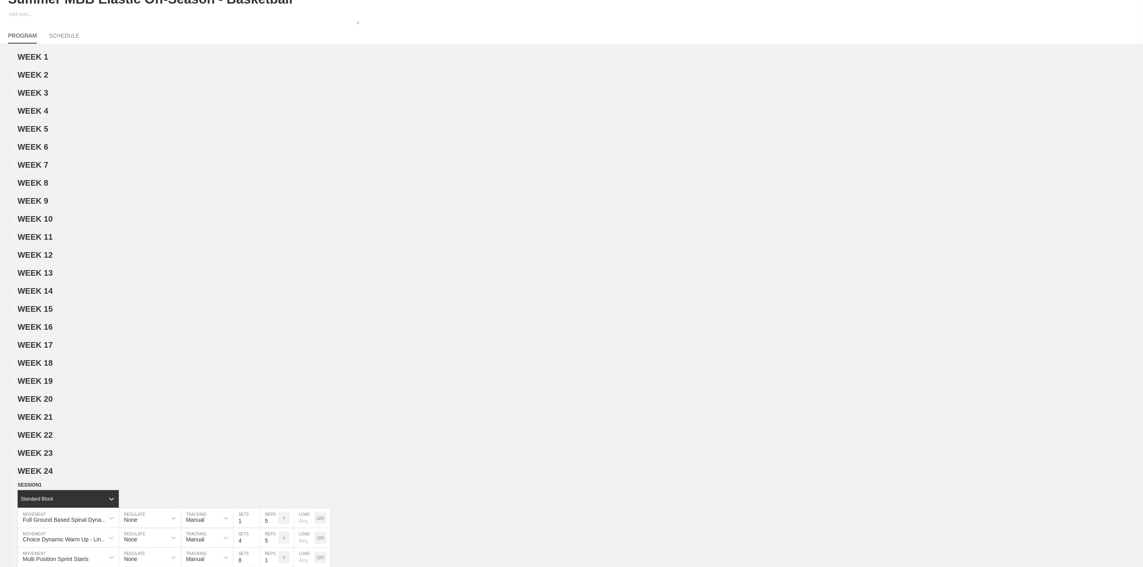
scroll to position [0, 0]
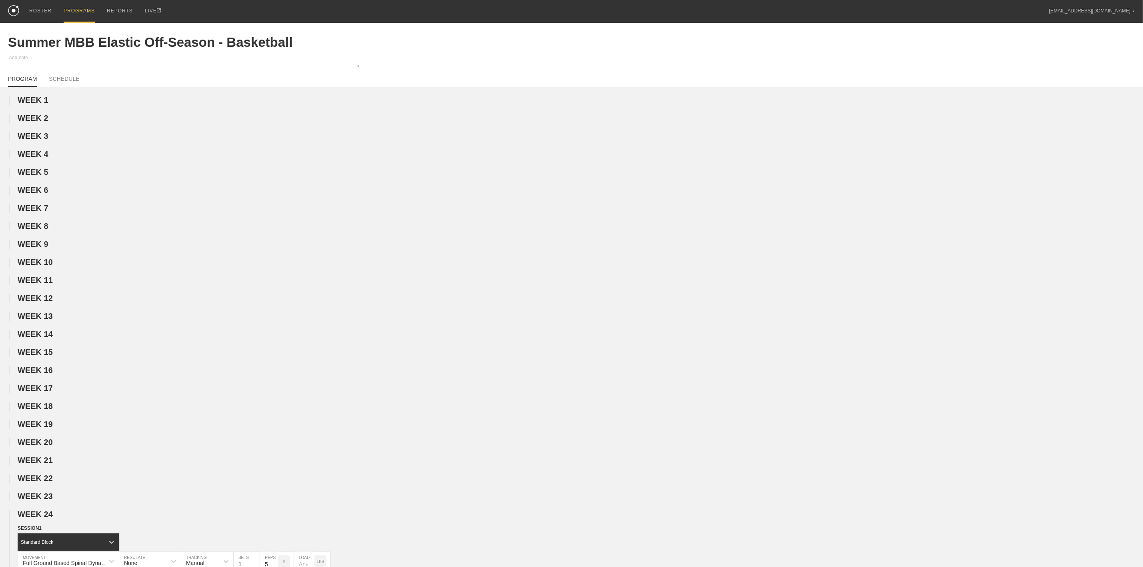
click at [74, 15] on div "PROGRAMS" at bounding box center [79, 11] width 31 height 23
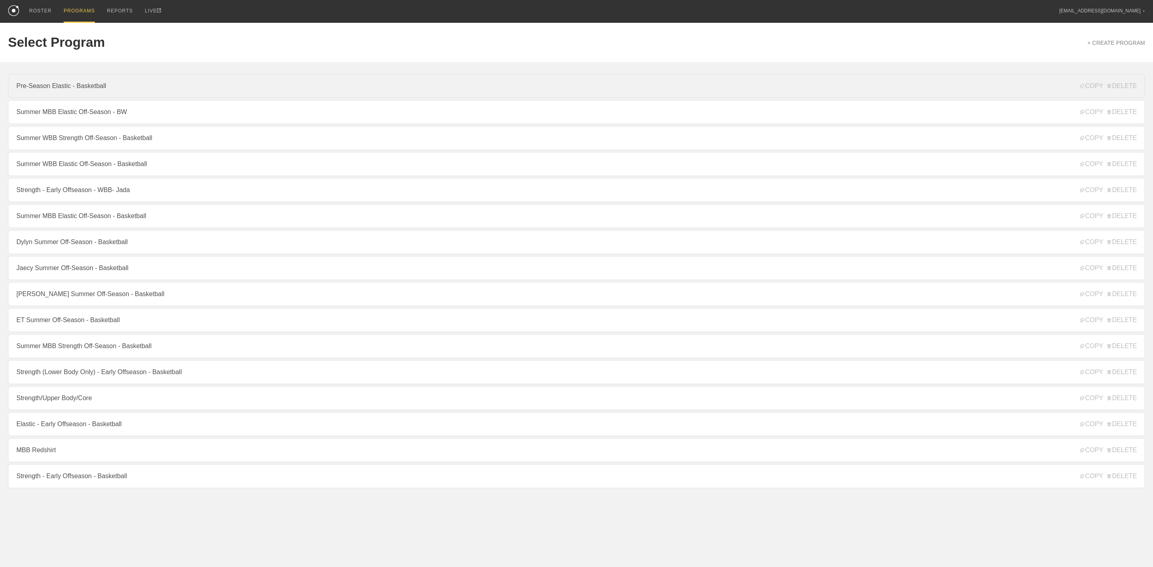
click at [68, 88] on link "Pre-Season Elastic - Basketball" at bounding box center [576, 86] width 1137 height 24
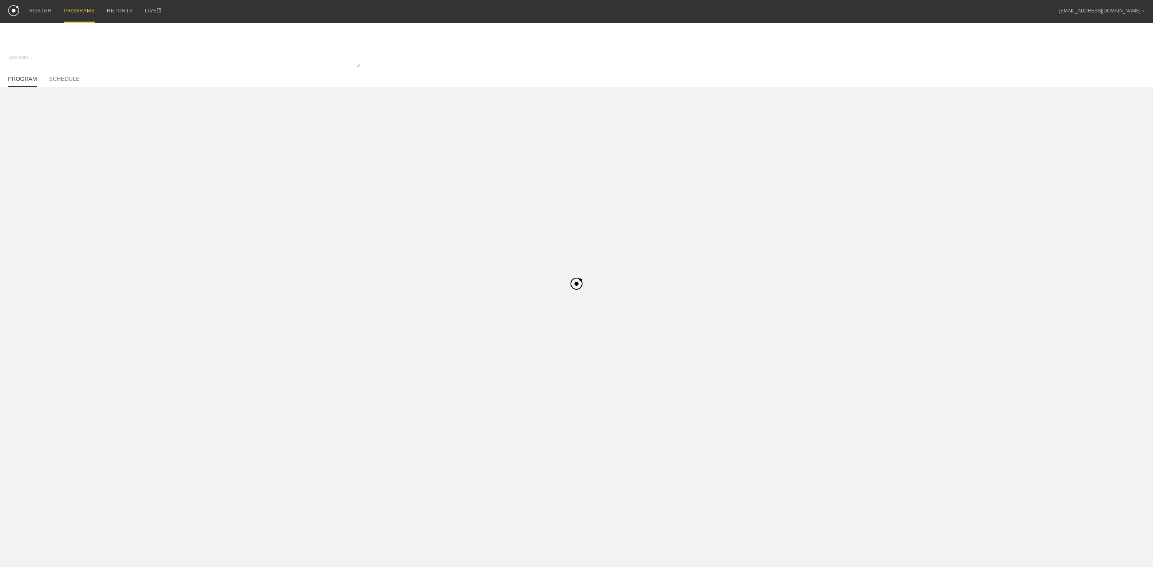
type textarea "x"
type input "Pre-Season Elastic - Basketball"
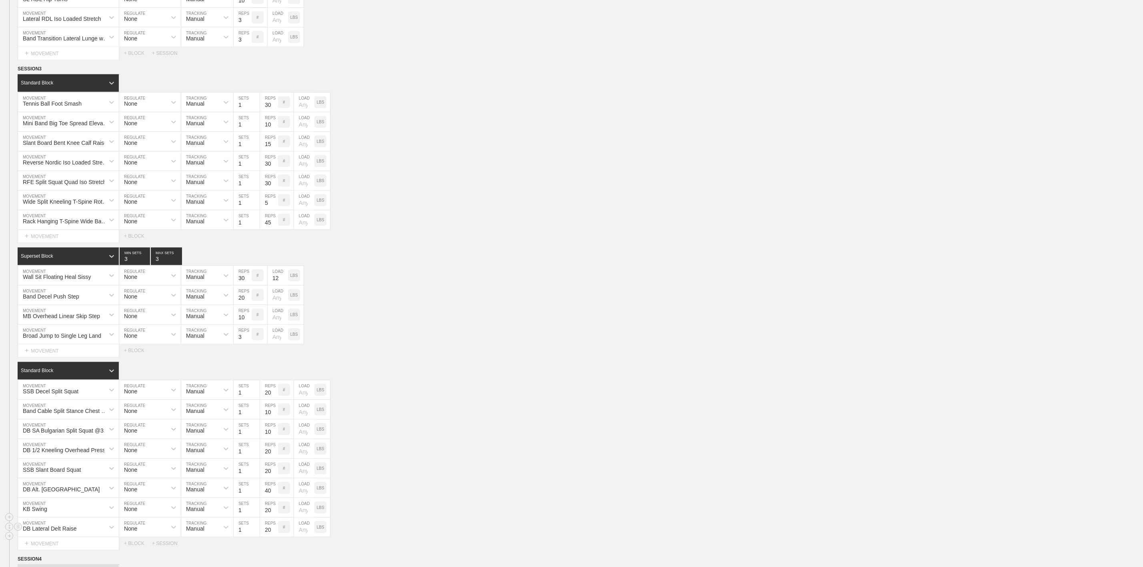
scroll to position [1475, 0]
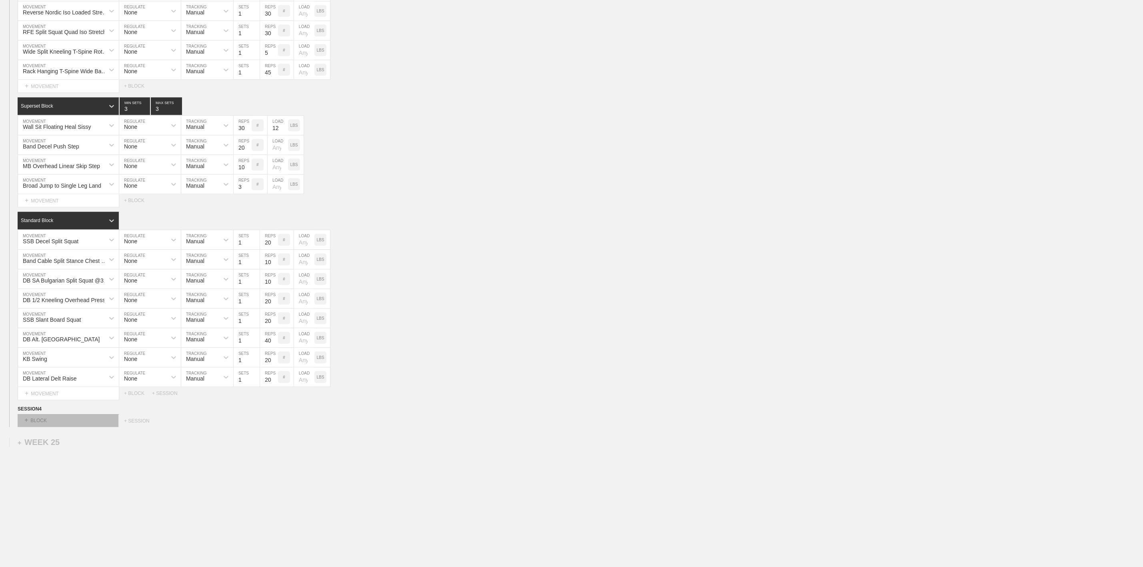
click at [52, 421] on div "+ BLOCK" at bounding box center [68, 420] width 101 height 13
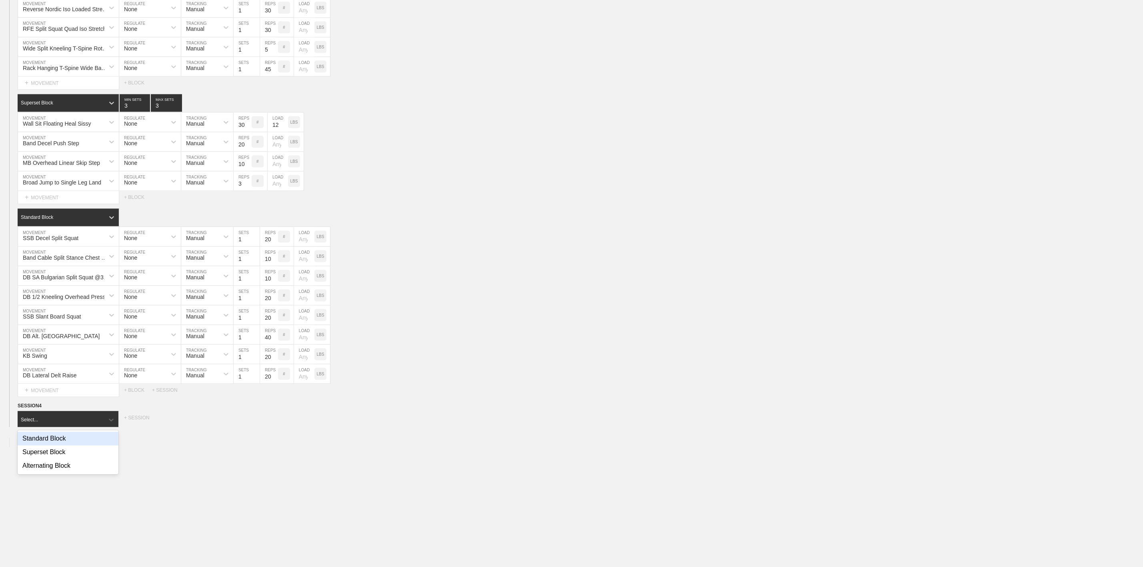
click at [50, 441] on div "Standard Block" at bounding box center [68, 439] width 101 height 14
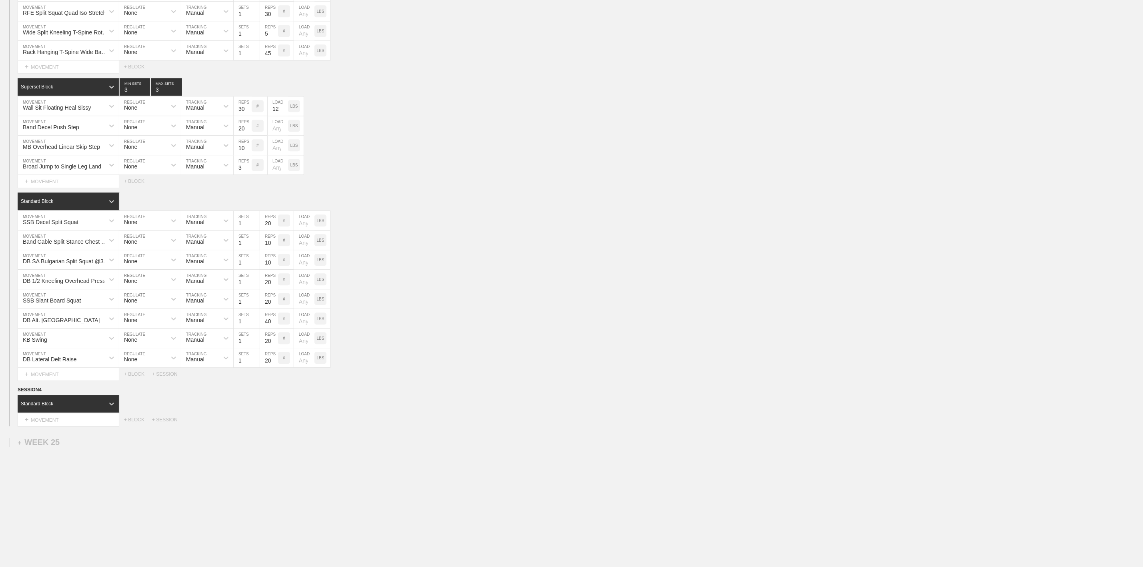
click at [50, 427] on div "+ MOVEMENT" at bounding box center [69, 419] width 102 height 13
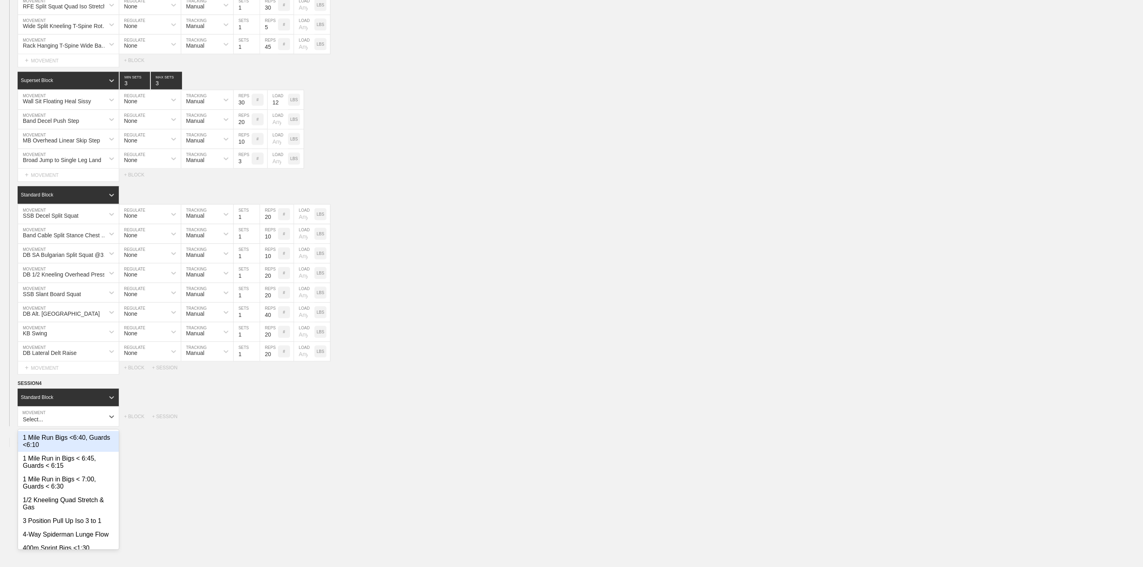
scroll to position [1486, 0]
click at [71, 465] on div "Big Toe Sit Loaded Stretch" at bounding box center [68, 459] width 101 height 14
type input "Big Toe"
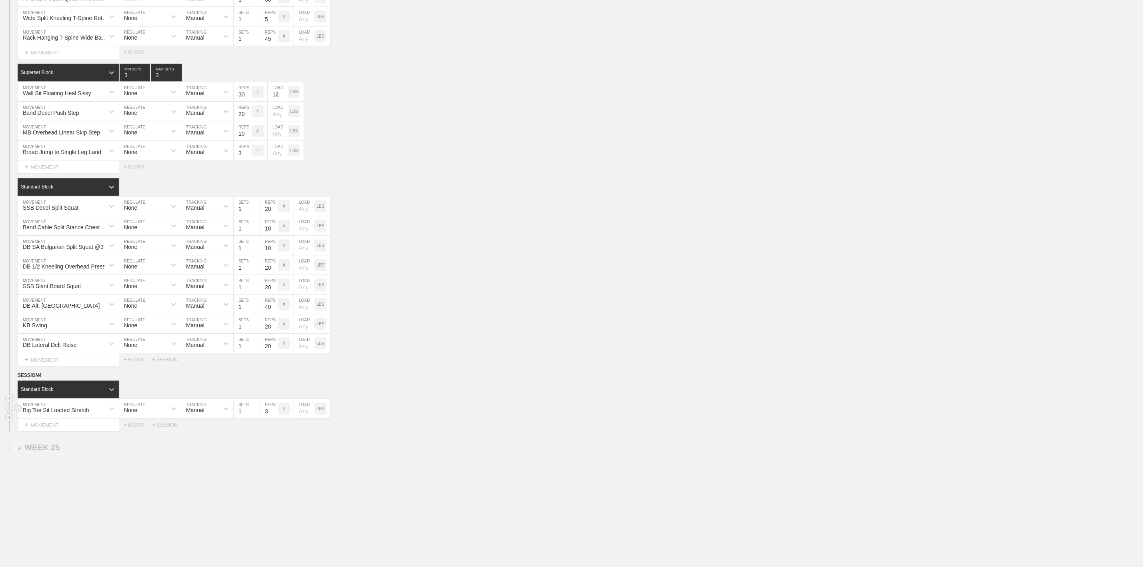
click at [268, 418] on input "3" at bounding box center [269, 408] width 18 height 19
type input "45"
click at [54, 432] on div "+ MOVEMENT" at bounding box center [69, 425] width 102 height 13
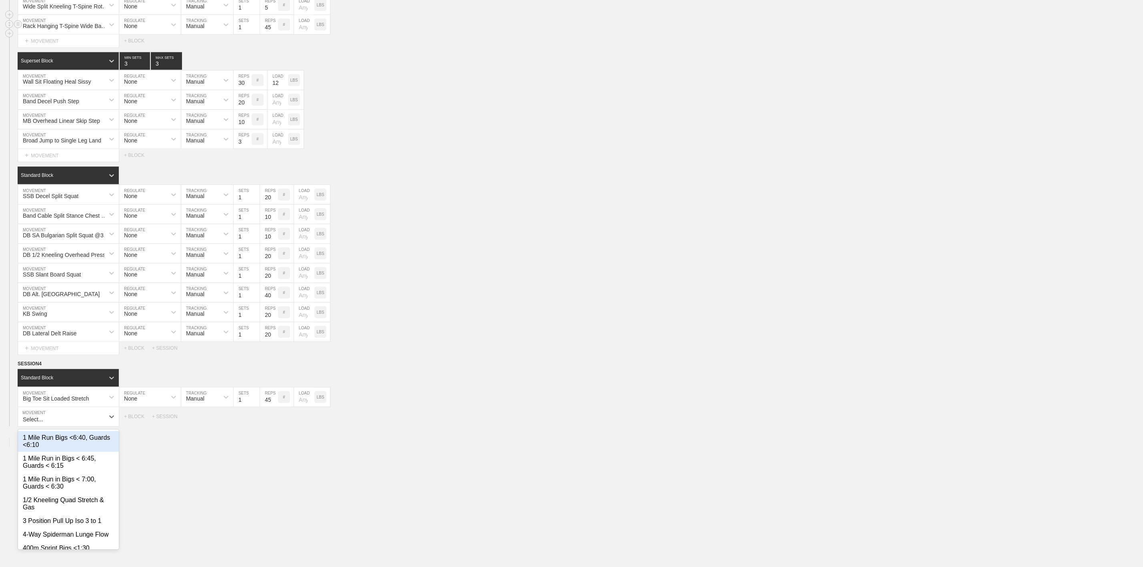
scroll to position [1506, 0]
type input "S"
click at [80, 452] on div "Band Overhead Alt Lat-Pec Flow" at bounding box center [68, 441] width 101 height 21
type input "Band Ov"
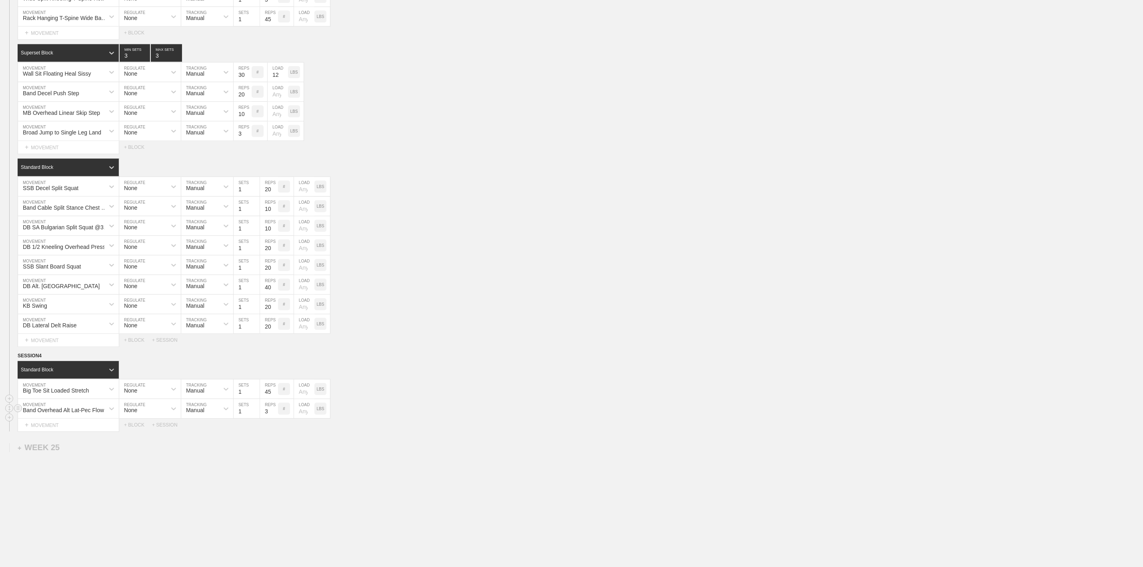
click at [266, 418] on input "3" at bounding box center [269, 408] width 18 height 19
type input "30"
click at [77, 432] on div "+ MOVEMENT" at bounding box center [69, 425] width 102 height 13
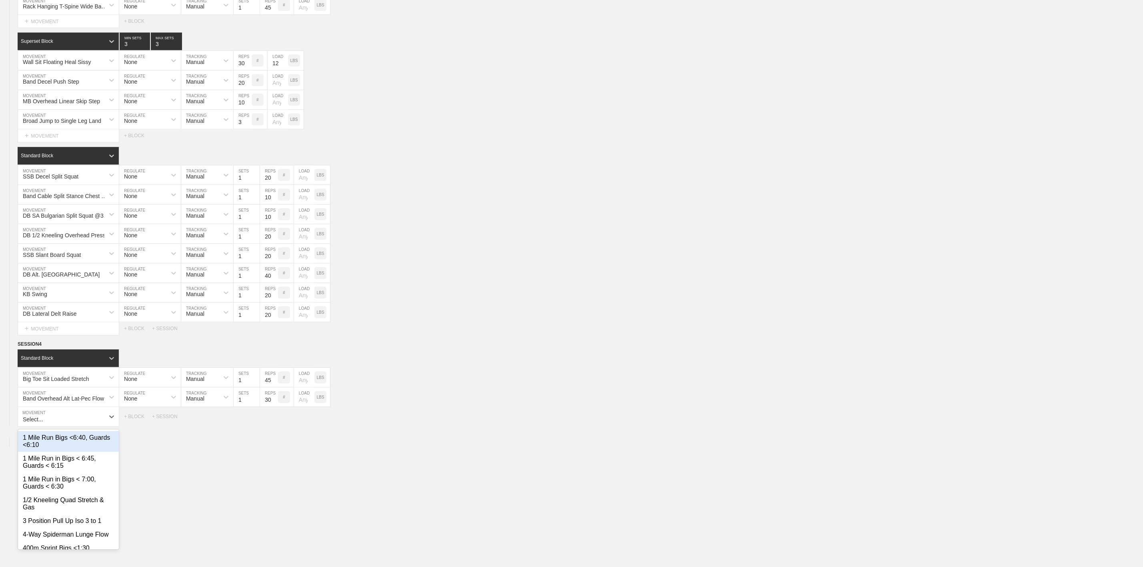
scroll to position [1526, 0]
click at [47, 472] on div "Hip 90/90 to Pigeon Flow" at bounding box center [68, 472] width 101 height 14
type input "90/90"
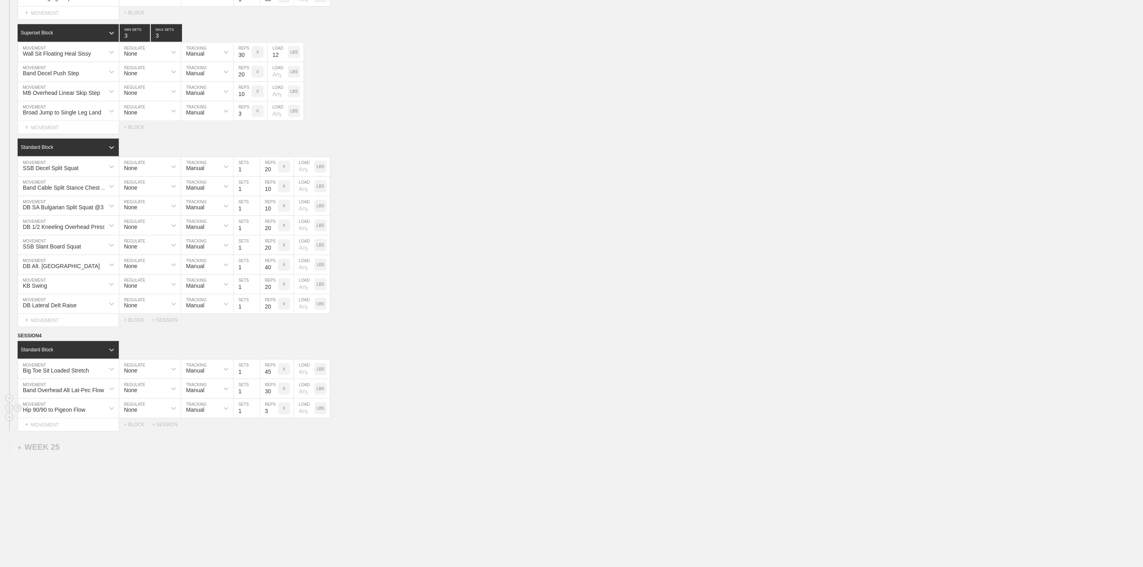
click at [266, 418] on input "3" at bounding box center [269, 408] width 18 height 19
type input "60"
click at [55, 431] on div "+ MOVEMENT" at bounding box center [69, 424] width 102 height 13
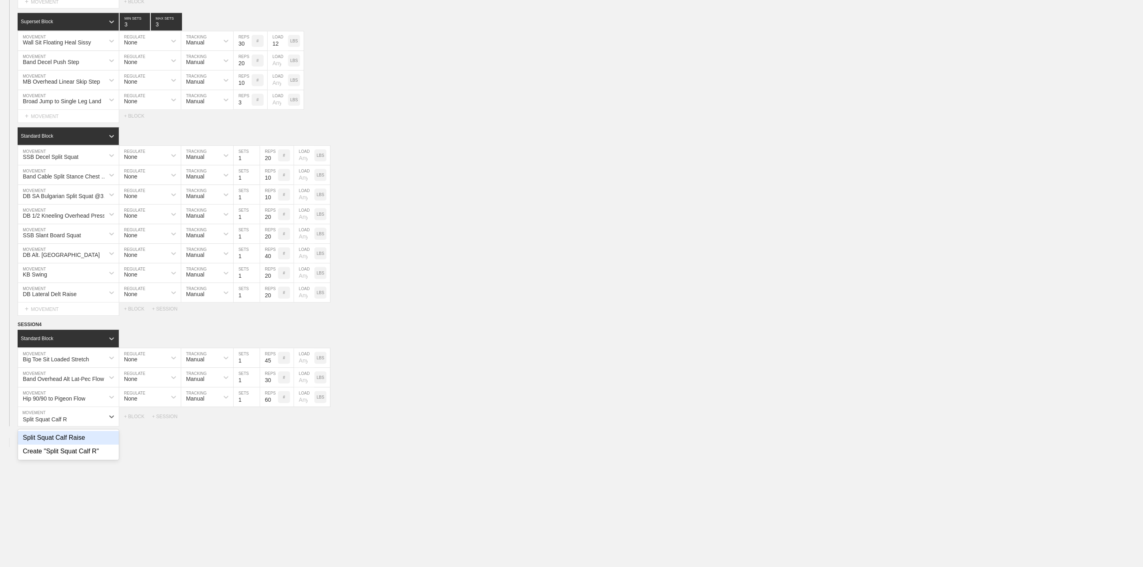
click at [36, 445] on div "Split Squat Calf Raise" at bounding box center [68, 438] width 101 height 14
type input "Split Squat Calf R"
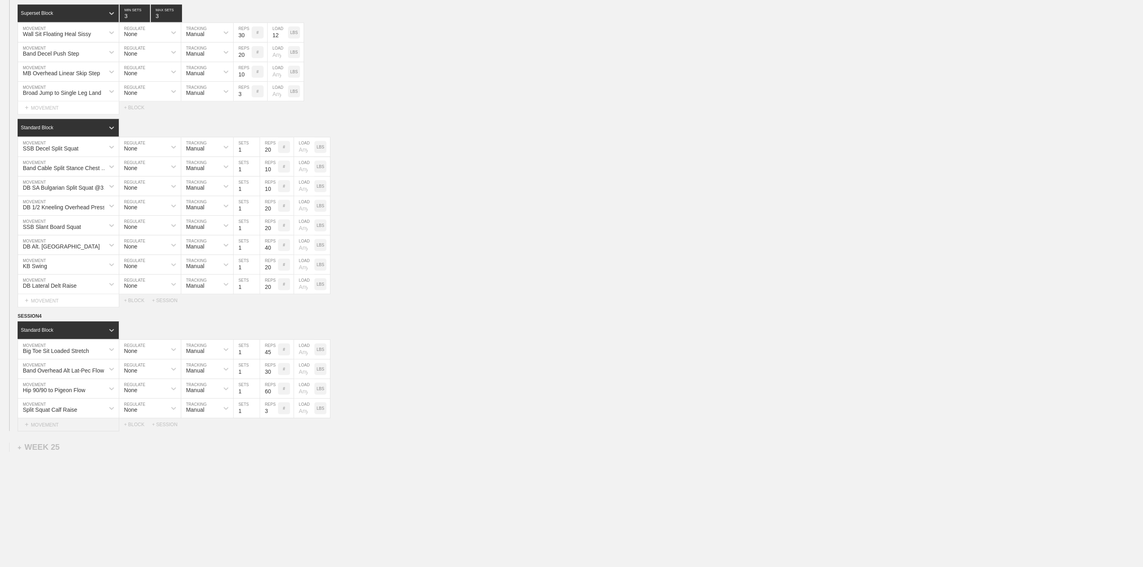
click at [62, 431] on div "+ MOVEMENT" at bounding box center [69, 424] width 102 height 13
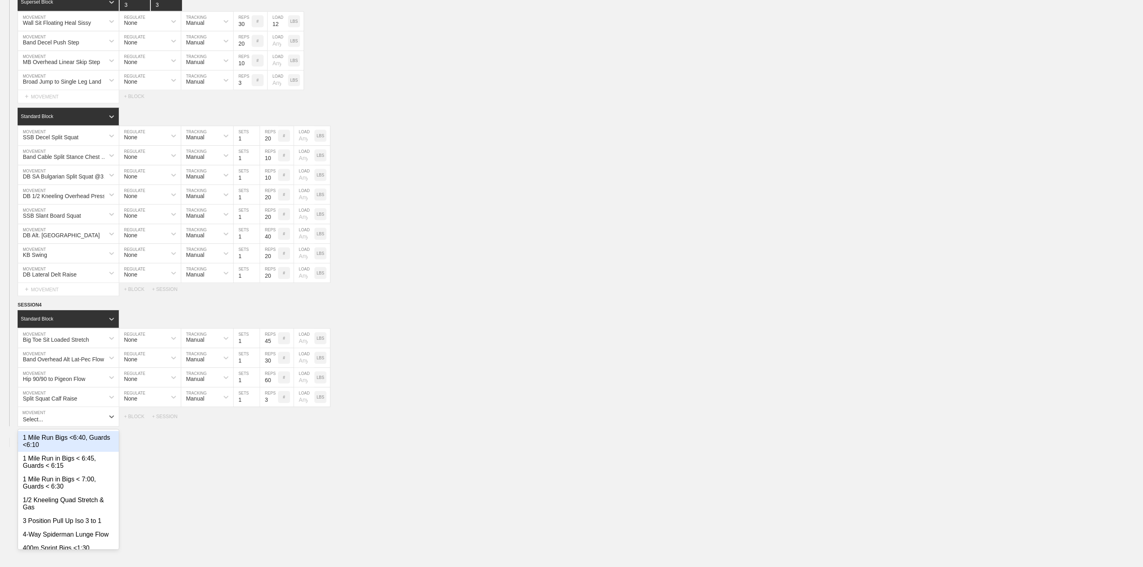
scroll to position [1565, 0]
click at [65, 465] on div "Stationary Foot Fire" at bounding box center [68, 459] width 101 height 14
type input "Station"
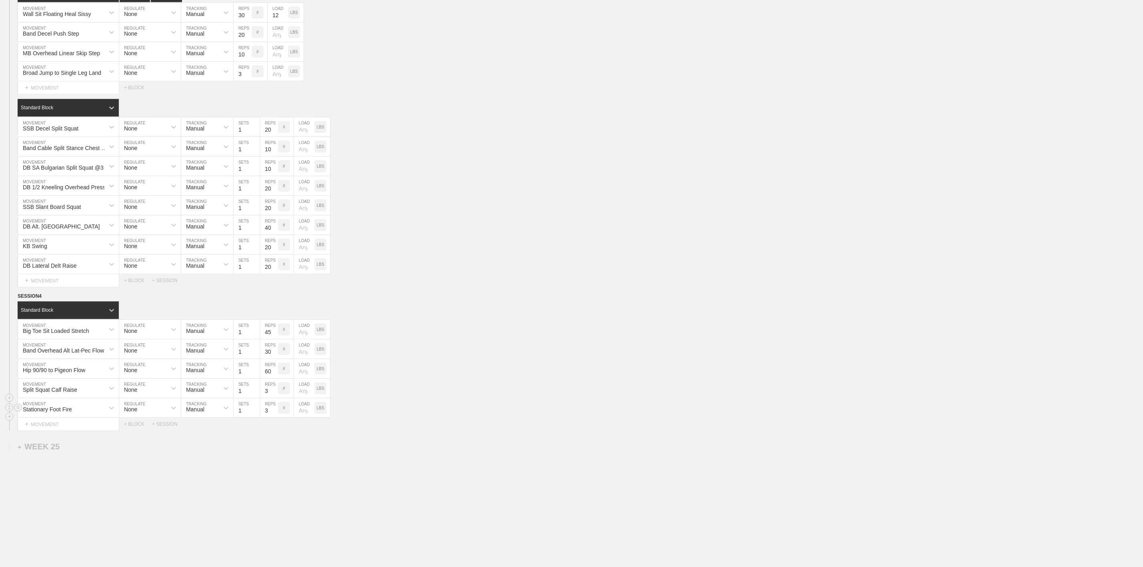
click at [267, 417] on input "3" at bounding box center [269, 407] width 18 height 19
type input "15"
click at [141, 431] on div "Select... MOVEMENT + MOVEMENT + BLOCK + SESSION" at bounding box center [571, 424] width 1143 height 13
click at [136, 431] on div "Select... MOVEMENT + MOVEMENT + BLOCK + SESSION" at bounding box center [571, 424] width 1143 height 13
click at [134, 427] on div "+ BLOCK" at bounding box center [138, 424] width 28 height 6
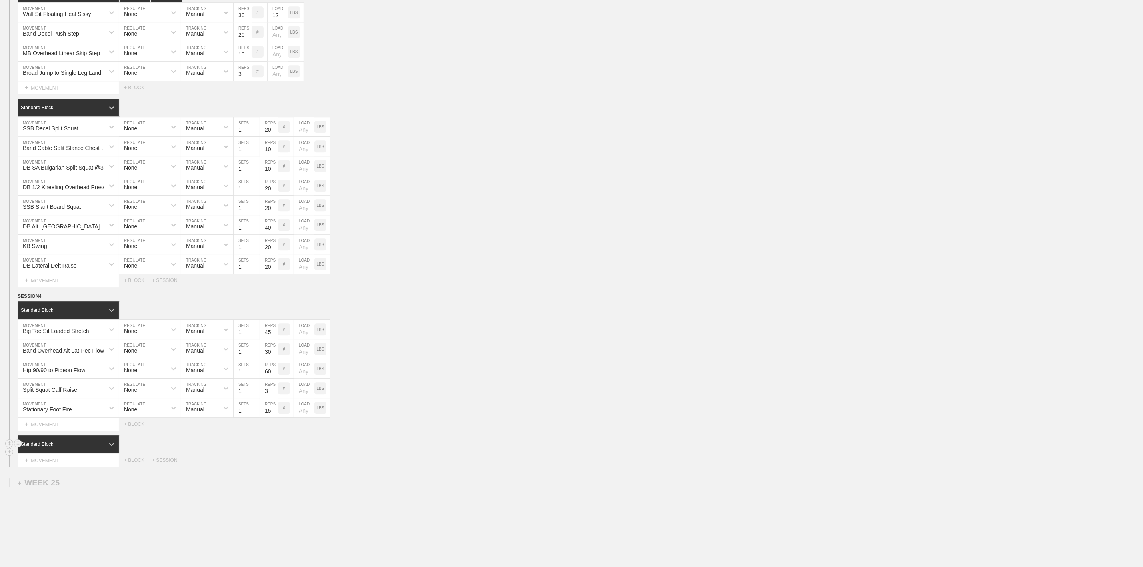
click at [95, 448] on div "Standard Block" at bounding box center [61, 444] width 87 height 7
click at [60, 472] on div "Superset Block" at bounding box center [68, 478] width 101 height 14
click at [76, 467] on div "+ MOVEMENT" at bounding box center [69, 460] width 102 height 13
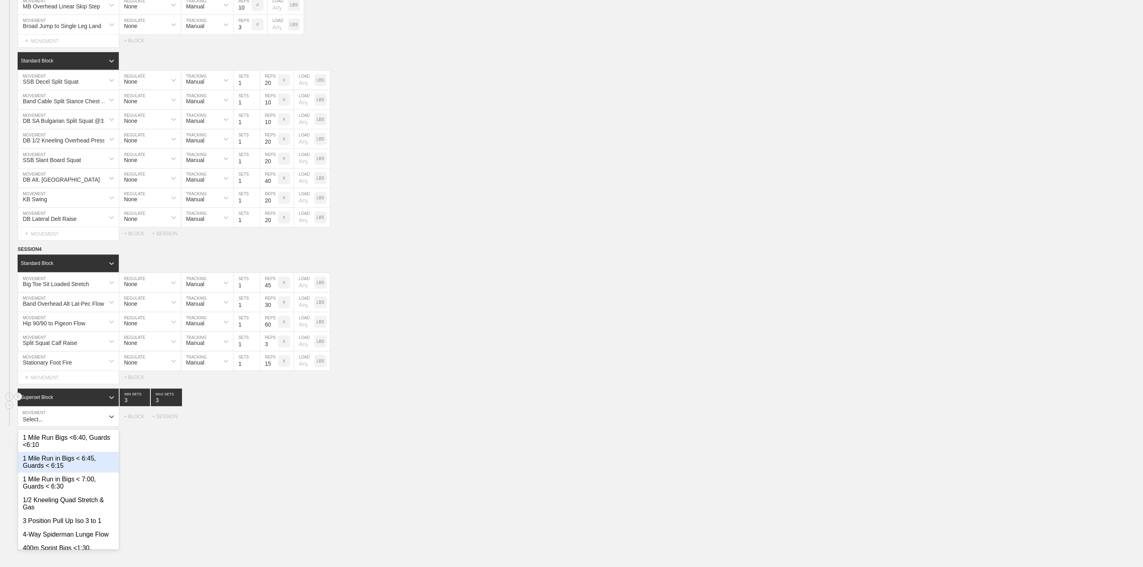
scroll to position [1621, 0]
click at [83, 465] on div "Band Lateral Inside Edge Wide Hip Shift" at bounding box center [68, 455] width 101 height 21
type input "Band Lateral"
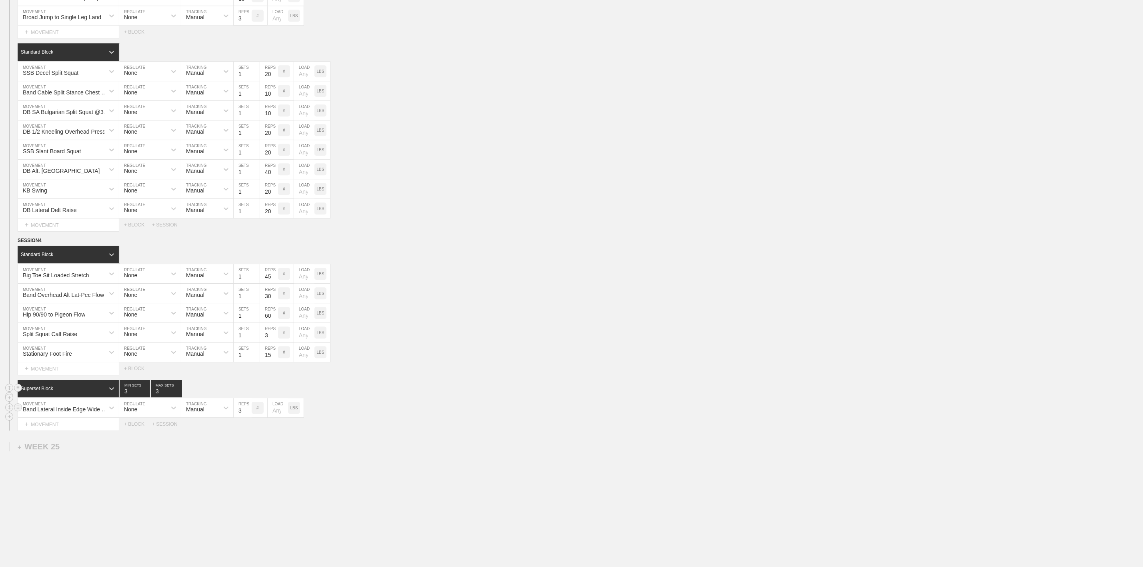
click at [243, 417] on input "3" at bounding box center [243, 407] width 18 height 19
type input "30"
click at [57, 431] on div "+ MOVEMENT" at bounding box center [69, 424] width 102 height 13
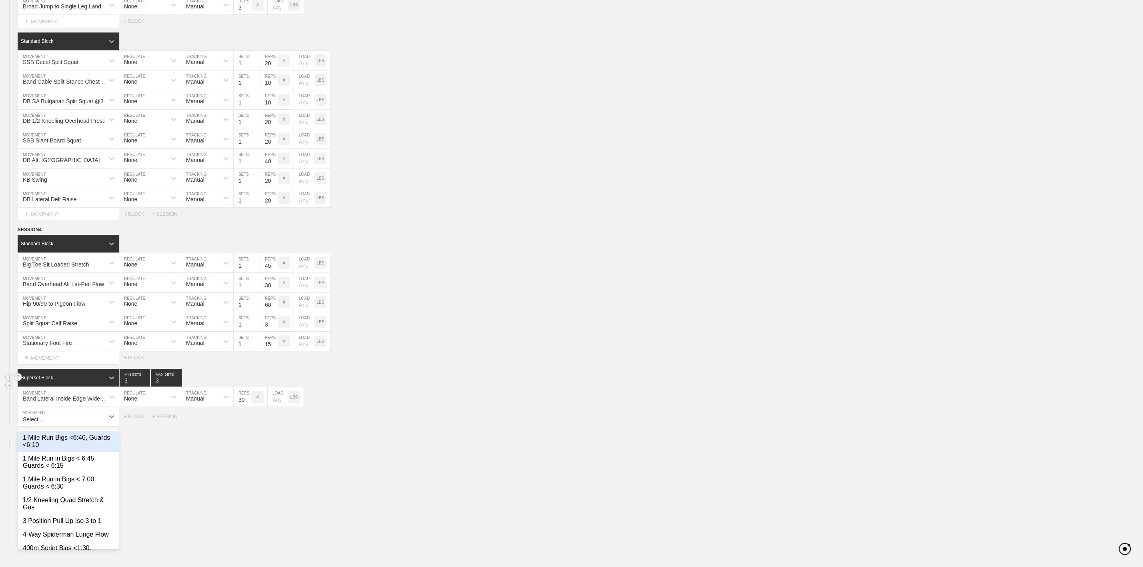
scroll to position [1641, 0]
click at [60, 452] on div "Create "LM Goblet Alt. Cossack Squat"" at bounding box center [68, 441] width 101 height 21
type input "LM Goblet Alt. Cossack Squat"
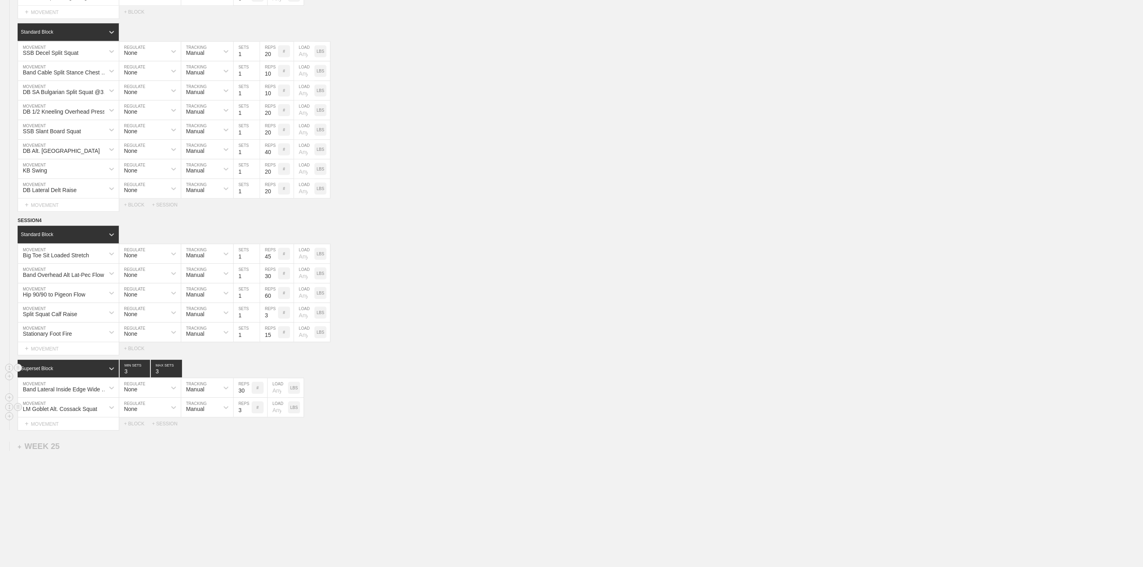
click at [243, 417] on input "3" at bounding box center [243, 407] width 18 height 19
type input "30"
click at [26, 427] on span "+" at bounding box center [27, 423] width 4 height 7
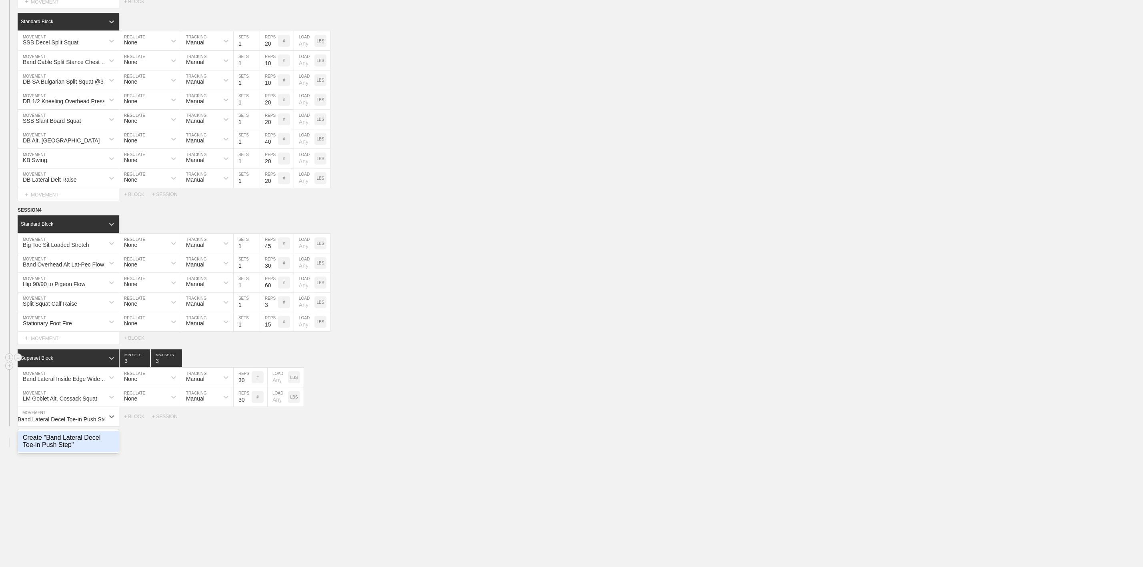
scroll to position [0, 9]
click at [72, 452] on div "Create "Band Lateral Decel Toe-in Push Step"" at bounding box center [68, 441] width 101 height 21
type input "Band Lateral Decel Toe-in Push Step"
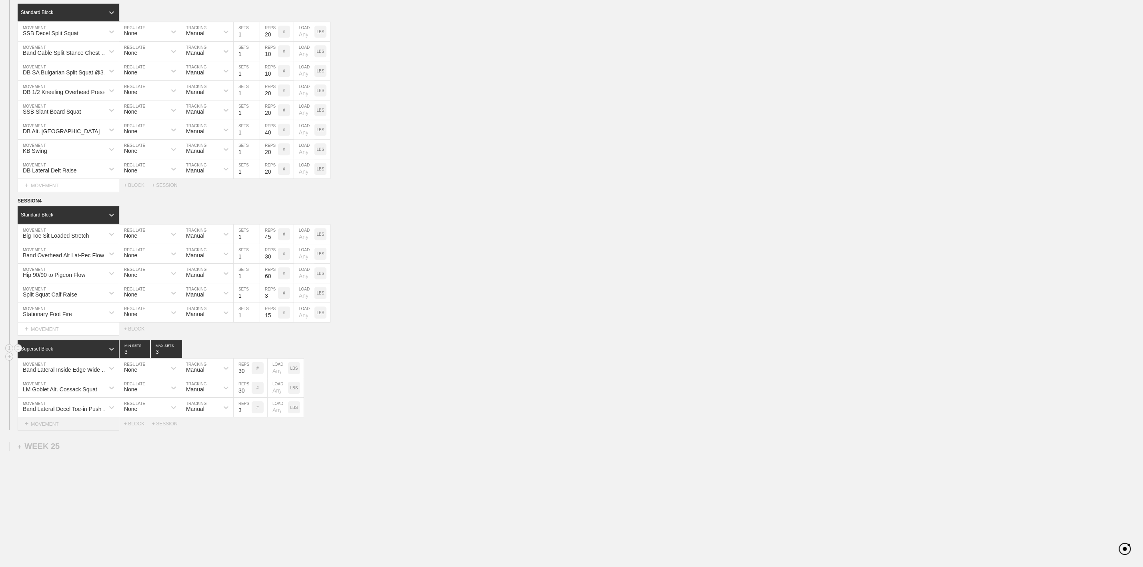
scroll to position [0, 0]
click at [243, 417] on input "3" at bounding box center [243, 407] width 18 height 19
type input "20"
click at [47, 431] on div "+ MOVEMENT" at bounding box center [69, 423] width 102 height 13
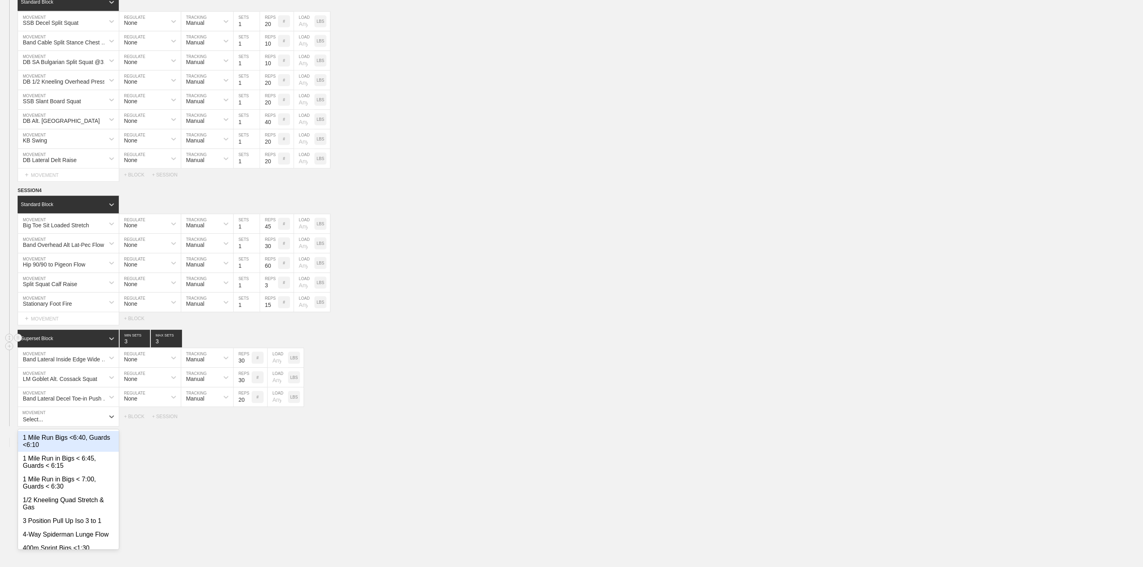
scroll to position [1681, 0]
type input "S"
click at [57, 452] on div "Create "LM Skater Squat to Loaded Hip Lock"" at bounding box center [68, 441] width 101 height 21
type input "LM Skater Squat to Loaded Hip Lock"
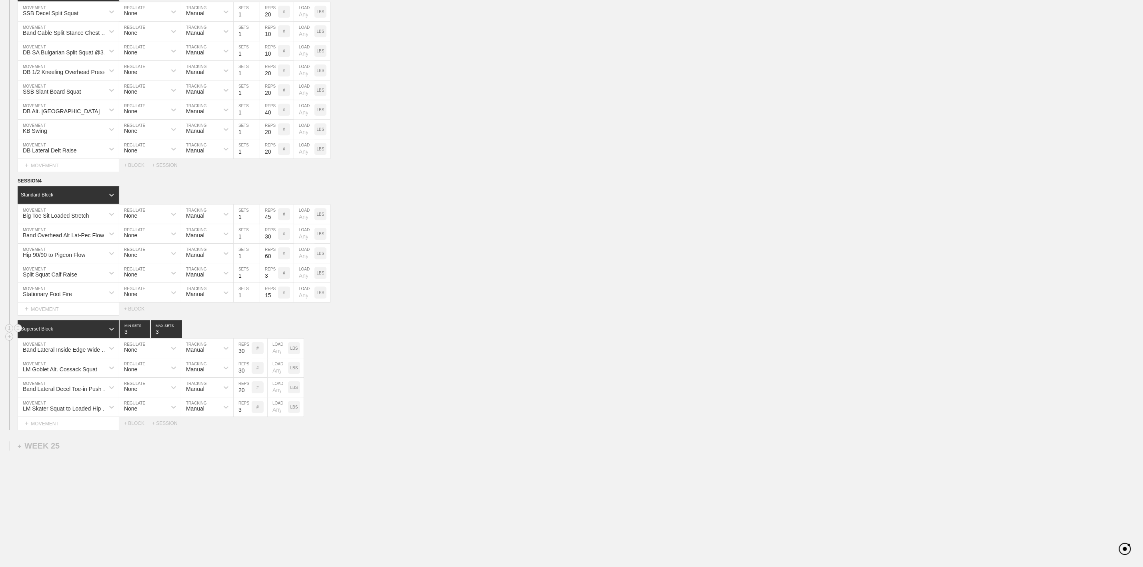
scroll to position [0, 0]
click at [241, 417] on input "3" at bounding box center [243, 406] width 18 height 19
type input "10"
click at [30, 430] on div "+ MOVEMENT" at bounding box center [69, 423] width 102 height 13
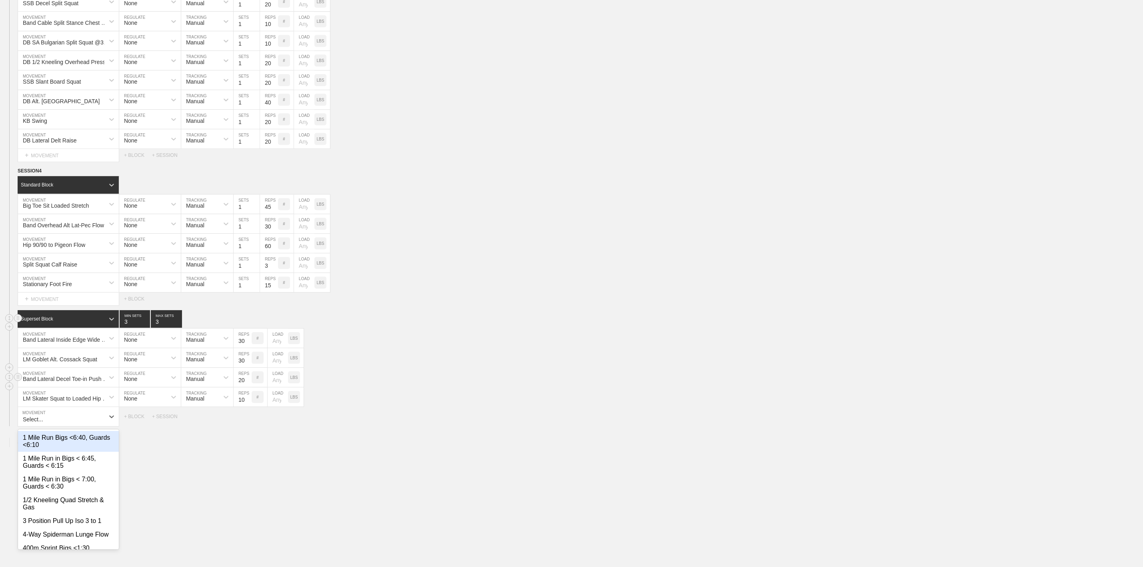
scroll to position [1700, 0]
type input "LM SL"
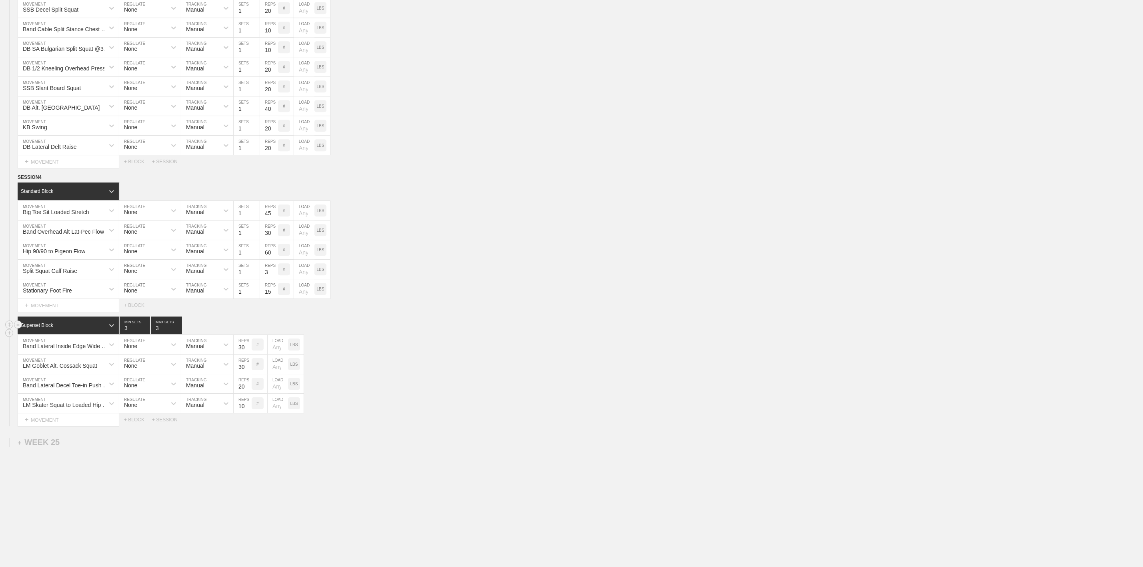
click at [132, 423] on div "+ BLOCK" at bounding box center [138, 420] width 28 height 6
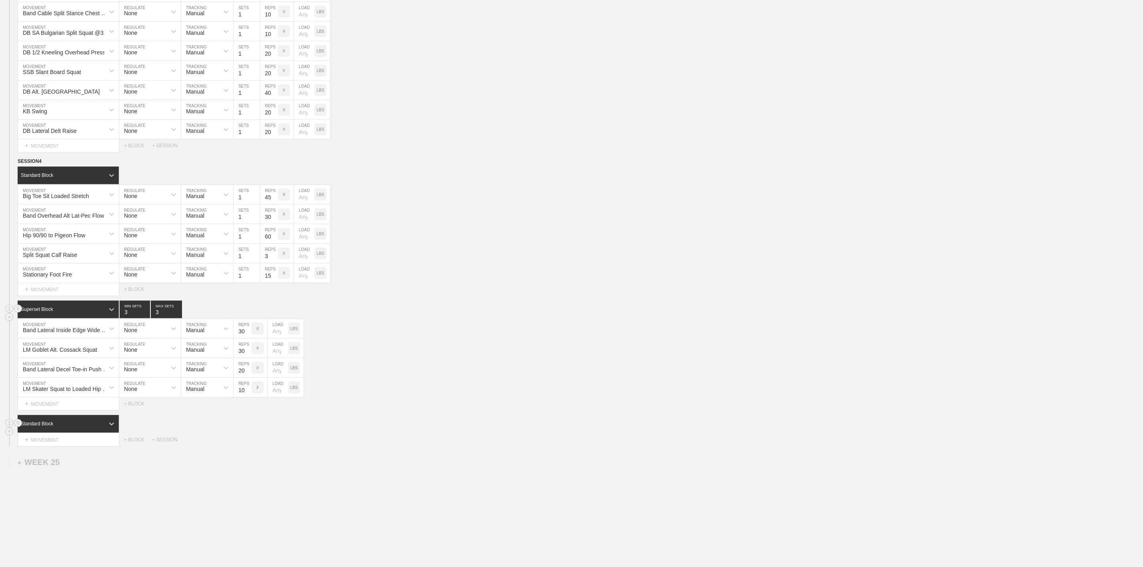
click at [61, 427] on div "Standard Block" at bounding box center [61, 423] width 87 height 7
click at [56, 465] on div "Superset Block" at bounding box center [68, 458] width 101 height 14
type input "2"
click at [146, 433] on input "2" at bounding box center [135, 424] width 30 height 18
type input "2"
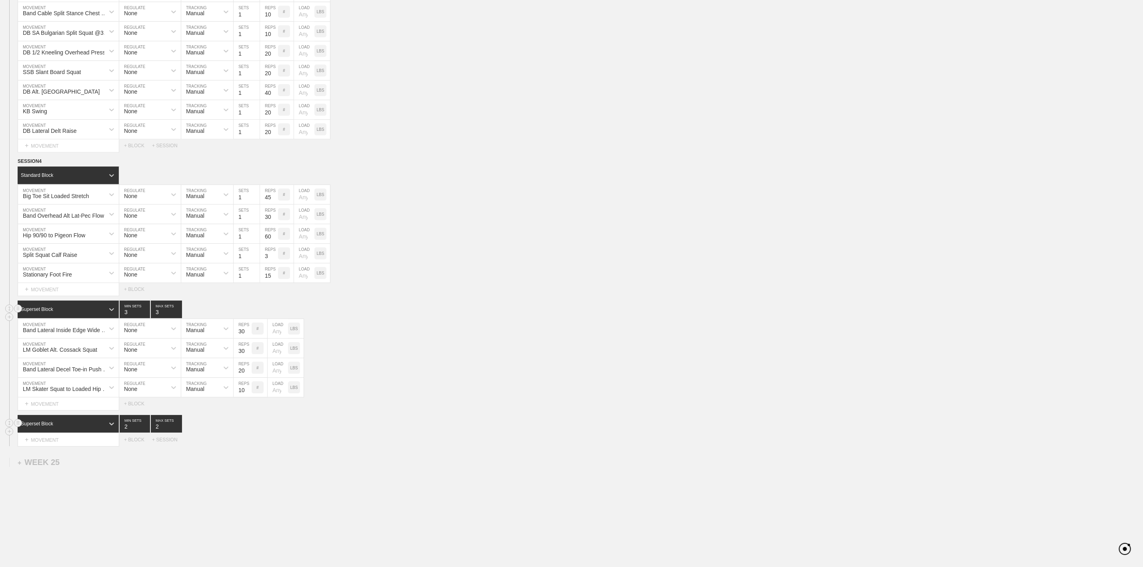
click at [179, 433] on input "2" at bounding box center [166, 424] width 31 height 18
click at [84, 447] on div "+ MOVEMENT" at bounding box center [69, 439] width 102 height 13
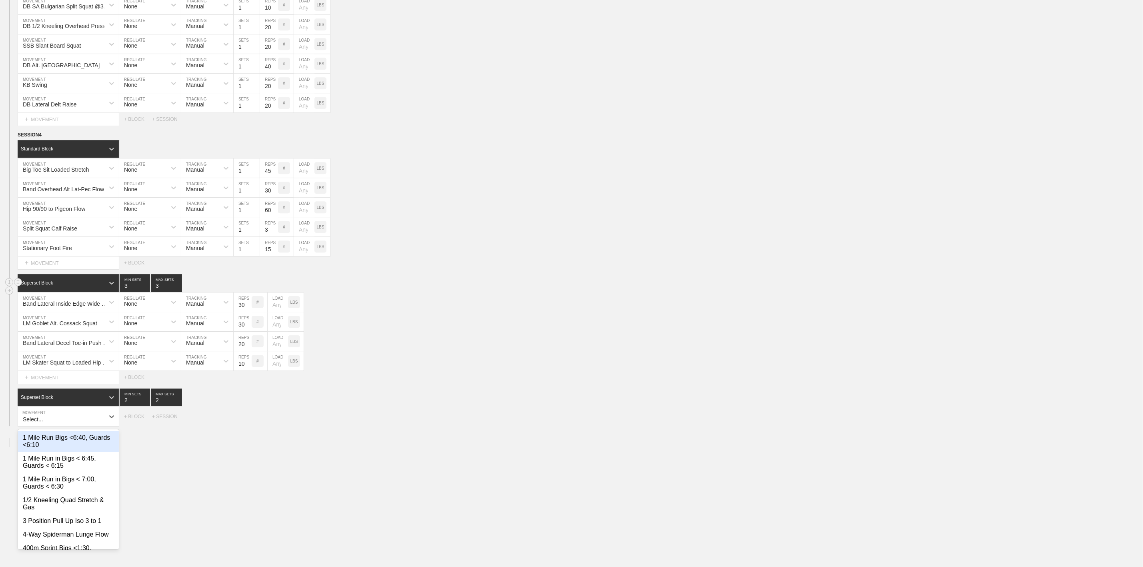
scroll to position [1736, 0]
click at [82, 465] on div "Create "Sissy Squat Iso"" at bounding box center [68, 459] width 101 height 14
type input "Sissy Squat Iso"
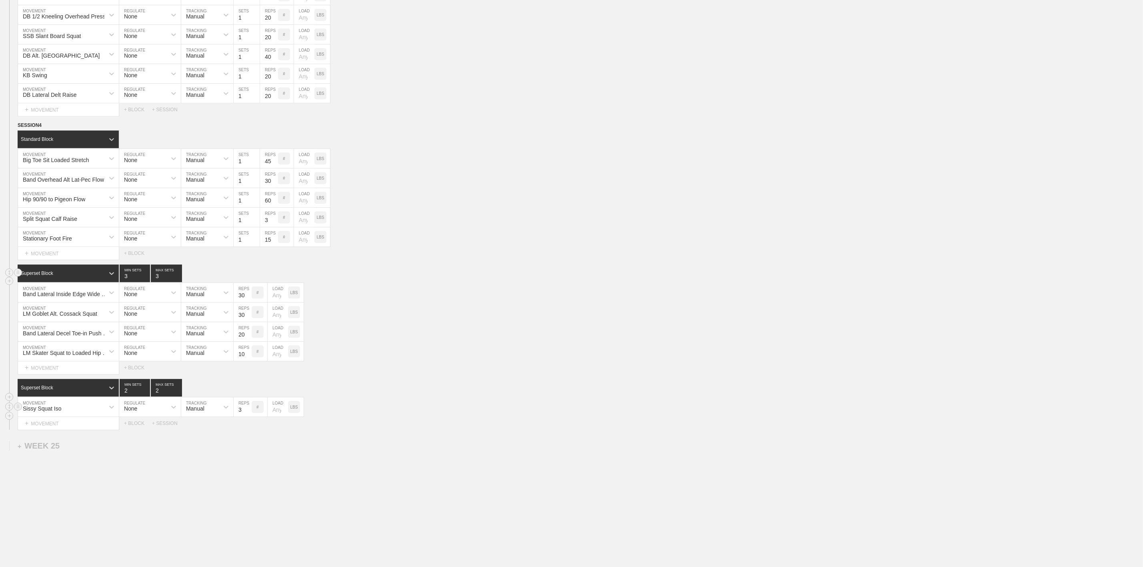
click at [244, 417] on input "3" at bounding box center [243, 406] width 18 height 19
type input "30"
drag, startPoint x: 49, startPoint y: 445, endPoint x: 172, endPoint y: 243, distance: 236.6
click at [48, 430] on div "+ MOVEMENT" at bounding box center [69, 423] width 102 height 13
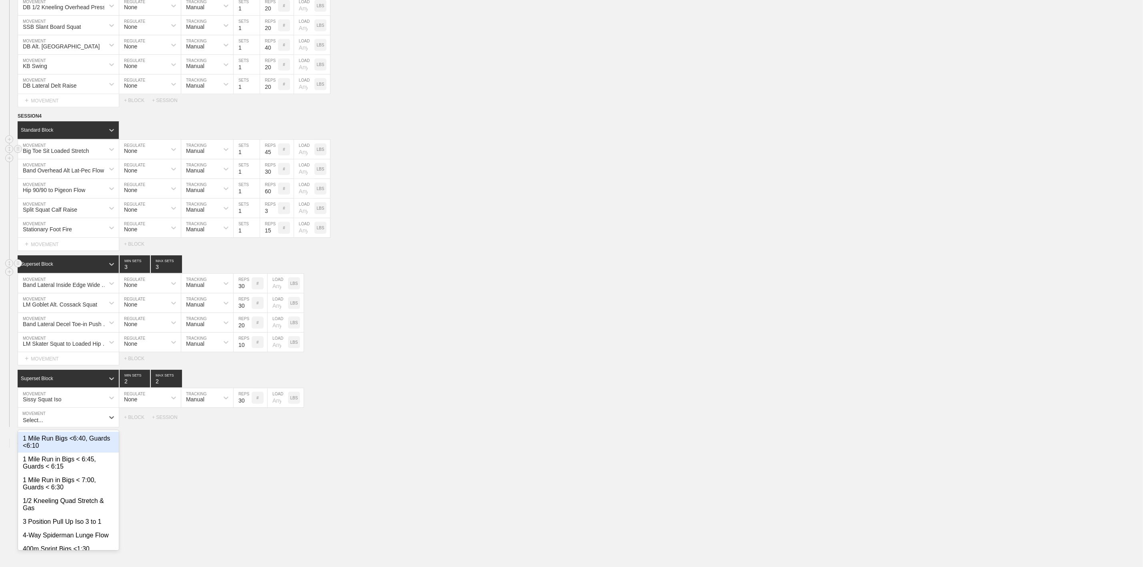
scroll to position [1756, 0]
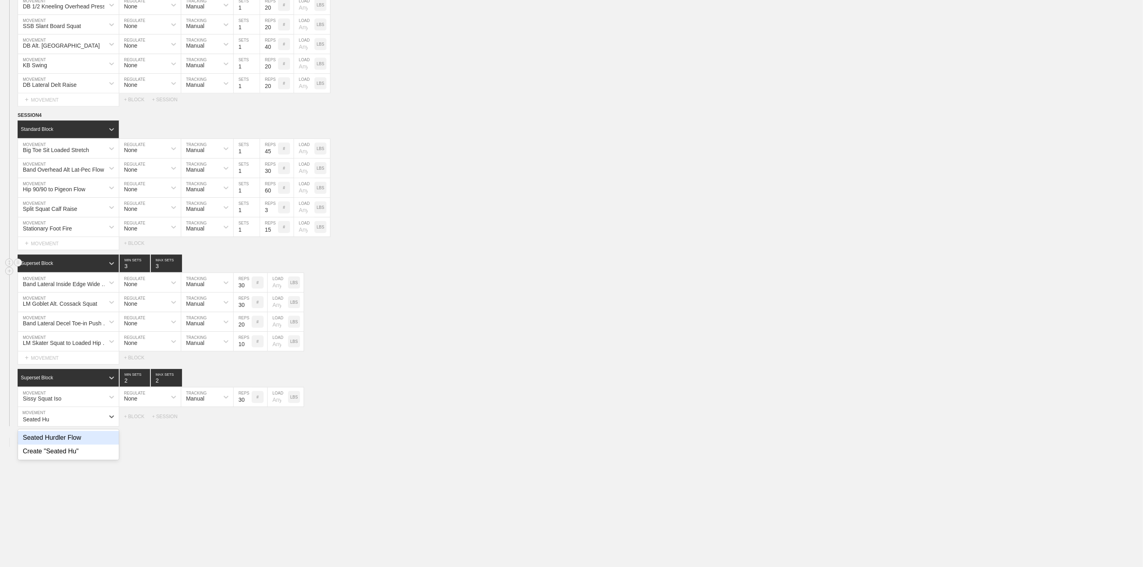
click at [70, 445] on div "Seated Hurdler Flow" at bounding box center [68, 438] width 101 height 14
type input "Seated Hu"
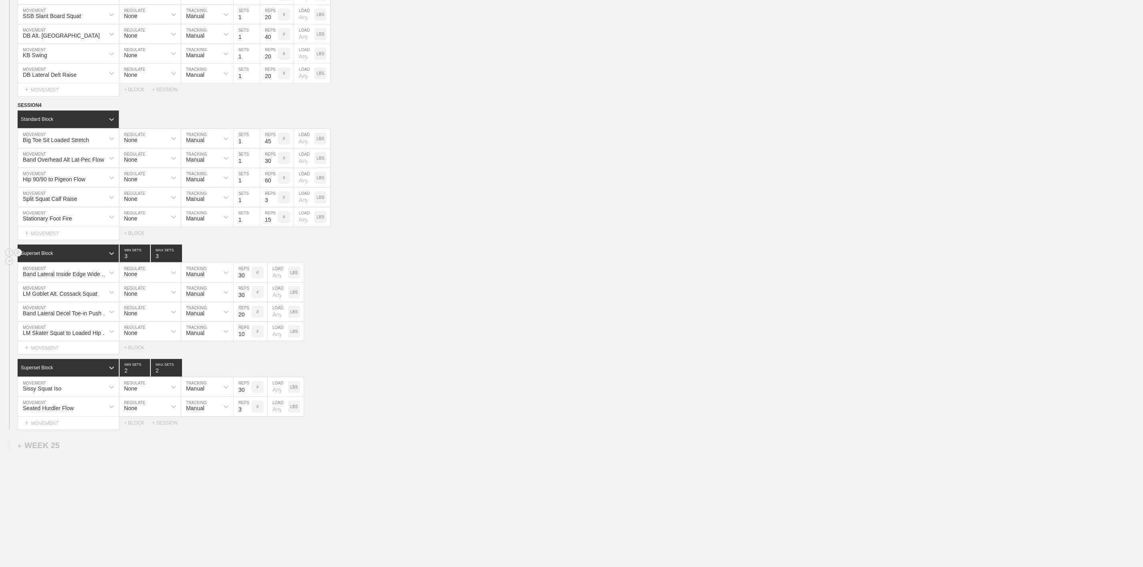
click at [238, 416] on input "3" at bounding box center [243, 406] width 18 height 19
type input "45"
click at [60, 430] on div "+ MOVEMENT" at bounding box center [69, 423] width 102 height 13
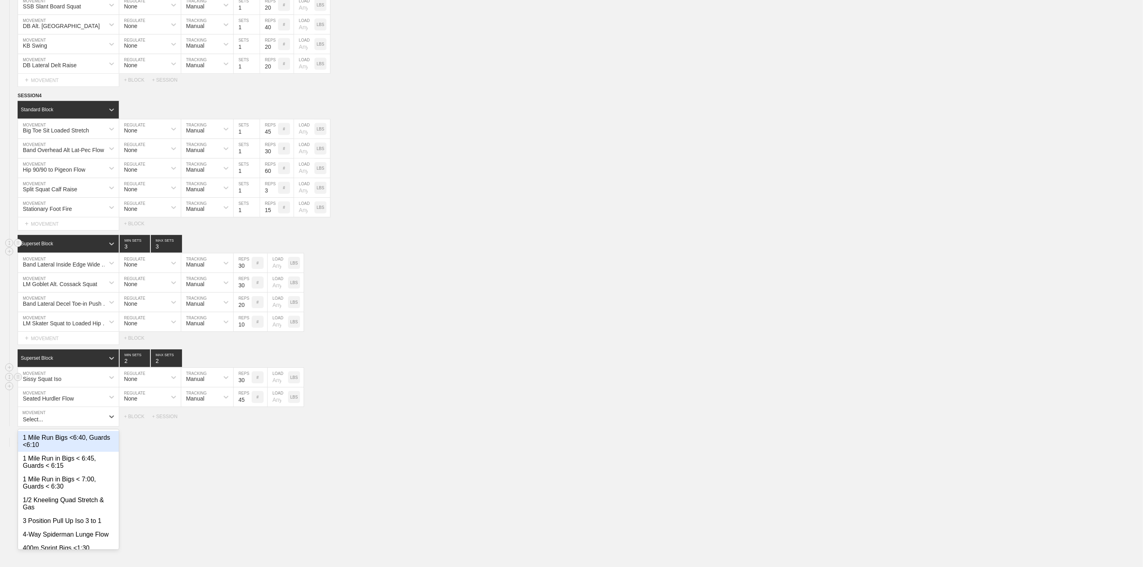
scroll to position [1776, 0]
click at [78, 445] on div "Plate Split Squat Iso Slow Chop" at bounding box center [68, 438] width 101 height 14
type input "Plate Spli"
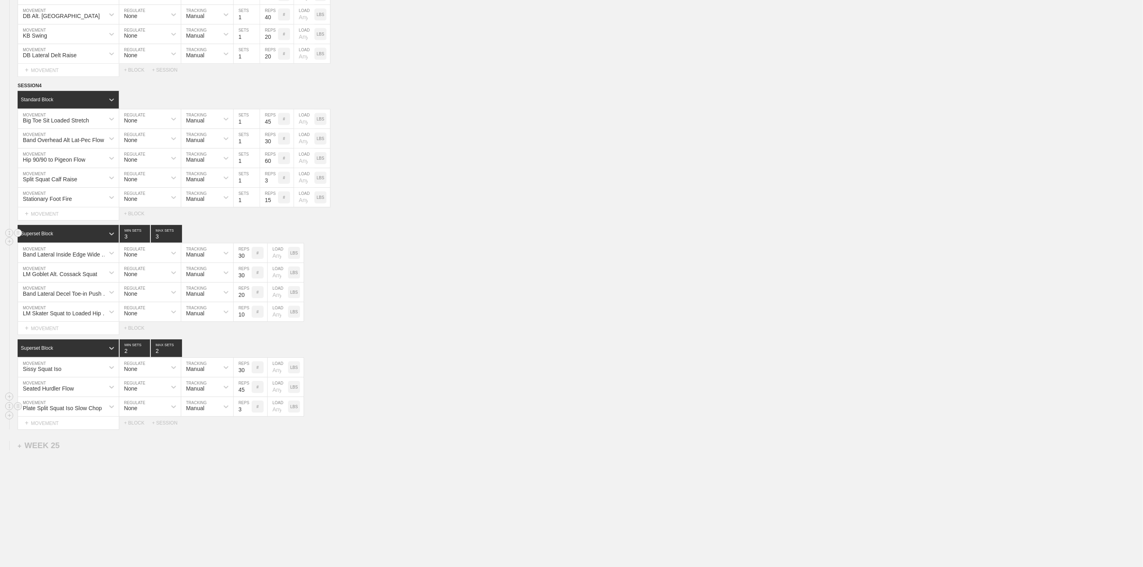
click at [241, 416] on input "3" at bounding box center [243, 406] width 18 height 19
type input "10"
click at [54, 430] on div "+ MOVEMENT" at bounding box center [69, 423] width 102 height 13
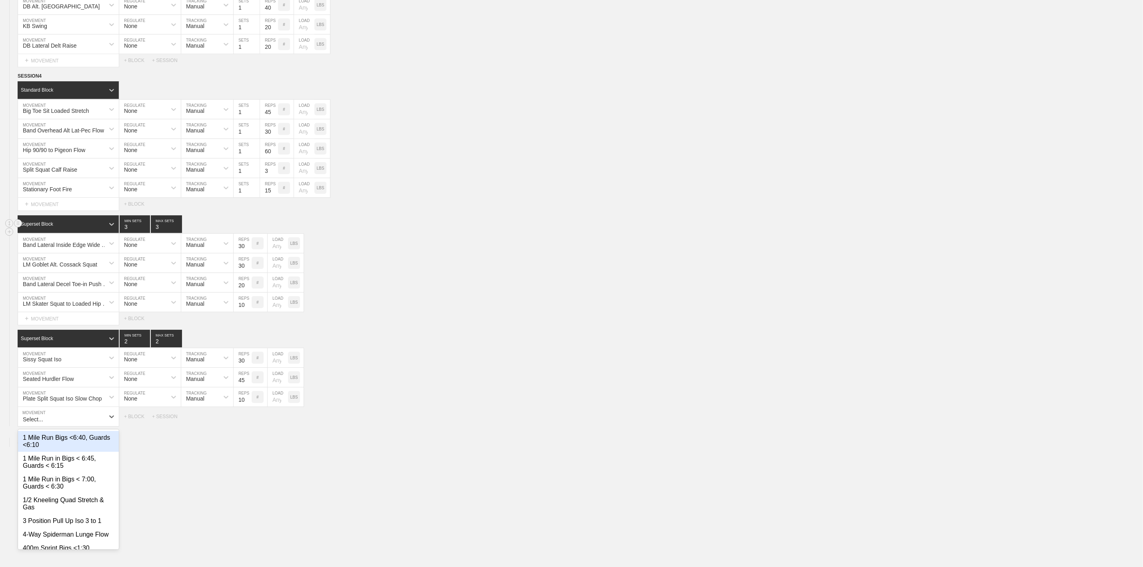
scroll to position [1796, 0]
click at [65, 472] on div "Wide Split Kneeling Alt. Lift to Bird Dog Flow" at bounding box center [68, 483] width 101 height 21
type input "Wide Split"
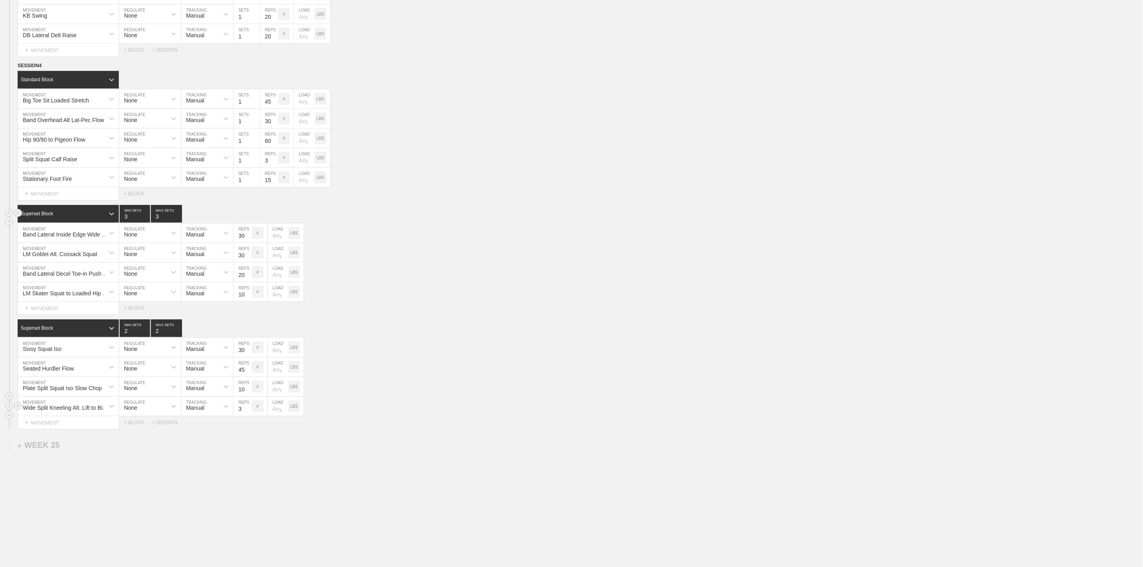
drag, startPoint x: 239, startPoint y: 435, endPoint x: 241, endPoint y: 430, distance: 4.9
click at [239, 416] on input "3" at bounding box center [243, 406] width 18 height 19
type input "60"
click at [55, 429] on div "+ MOVEMENT" at bounding box center [69, 422] width 102 height 13
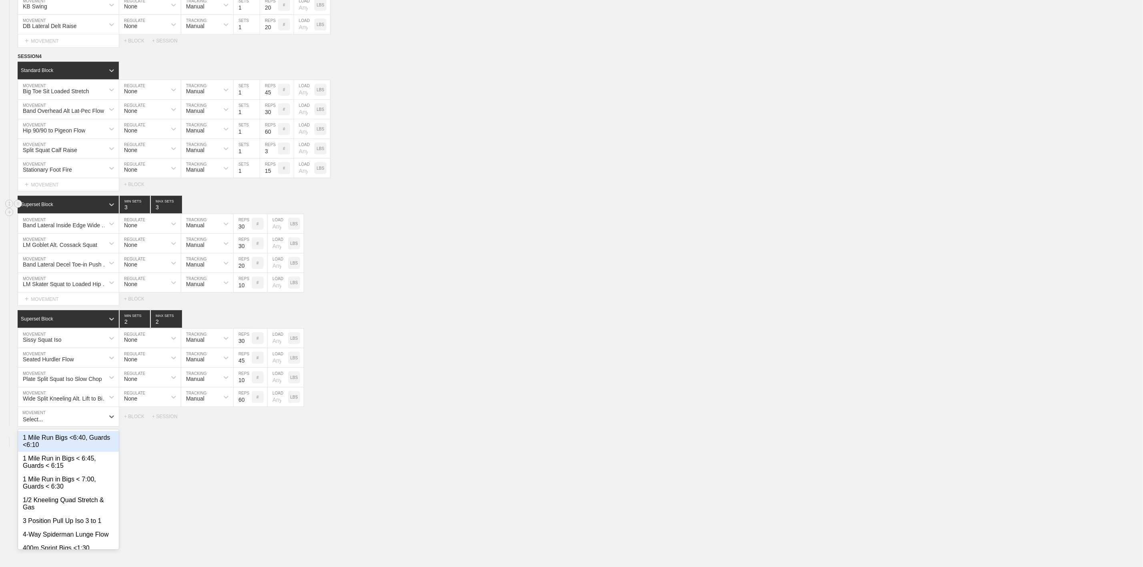
scroll to position [1816, 0]
click at [83, 445] on div "Band Bent Knee Calf Raise Iso" at bounding box center [68, 438] width 101 height 14
type input "Band [PERSON_NAME]"
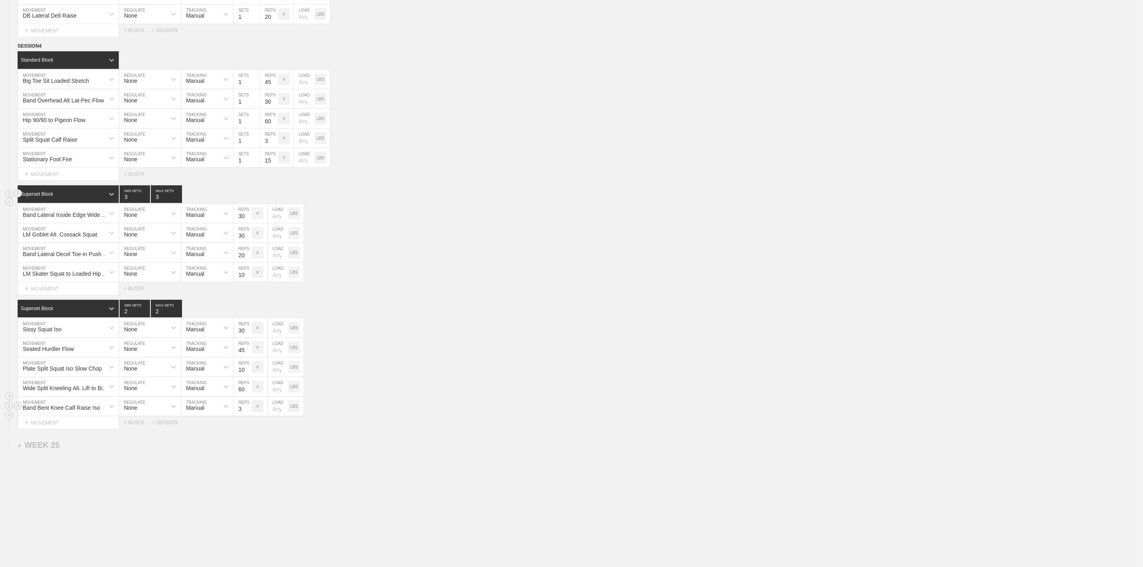
click at [241, 416] on input "3" at bounding box center [243, 406] width 18 height 19
type input "30"
click at [52, 429] on div "+ MOVEMENT" at bounding box center [69, 422] width 102 height 13
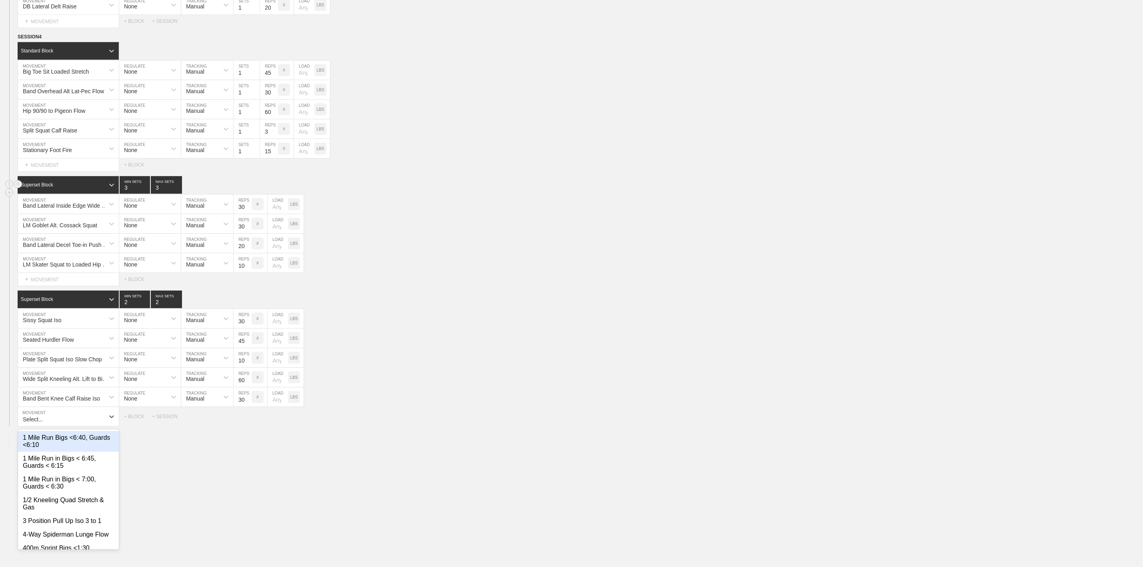
scroll to position [1836, 0]
click at [77, 452] on div "Lateral Step Fascial Line Stretch" at bounding box center [68, 441] width 101 height 21
type input "Lateral Step"
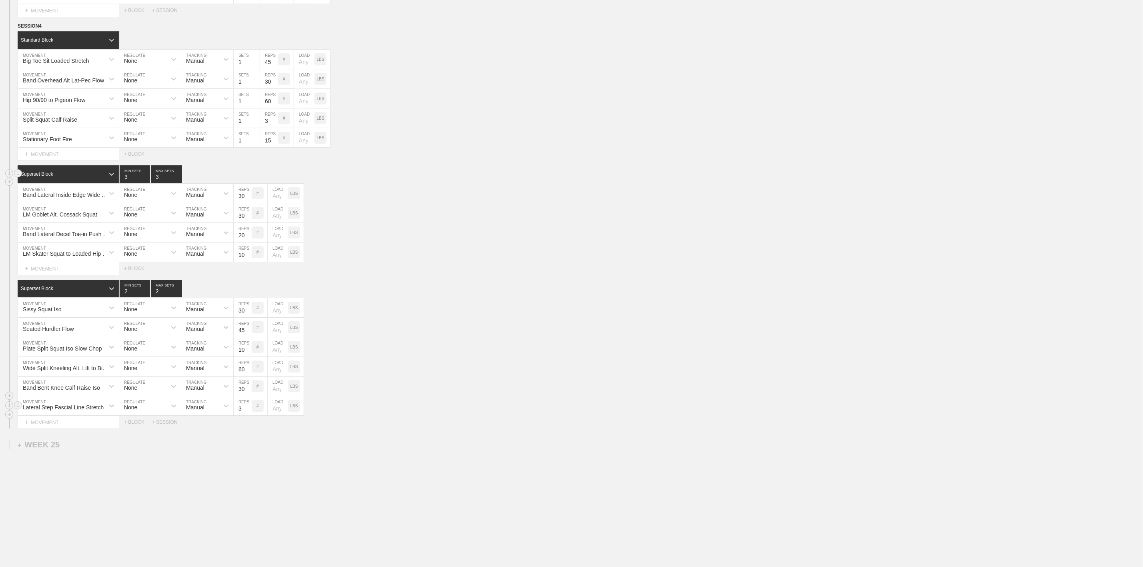
click at [241, 415] on input "3" at bounding box center [243, 405] width 18 height 19
type input "30"
click at [50, 429] on div "+ MOVEMENT" at bounding box center [69, 422] width 102 height 13
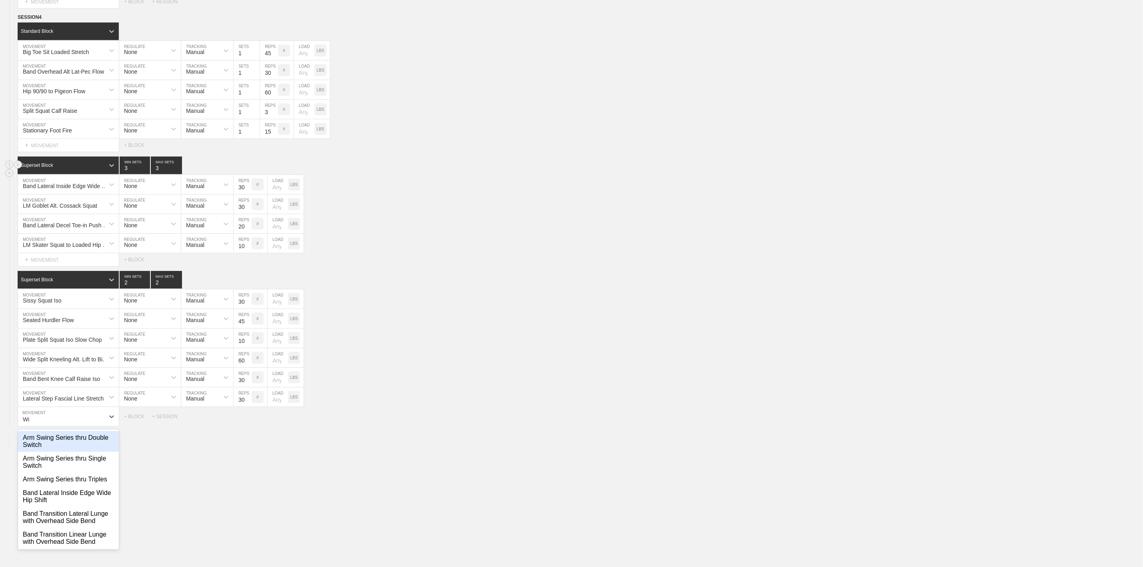
type input "W"
click at [59, 465] on div "Wall Sit Figure 4 Loaded Stretch" at bounding box center [68, 455] width 101 height 21
type input "Wall Sit"
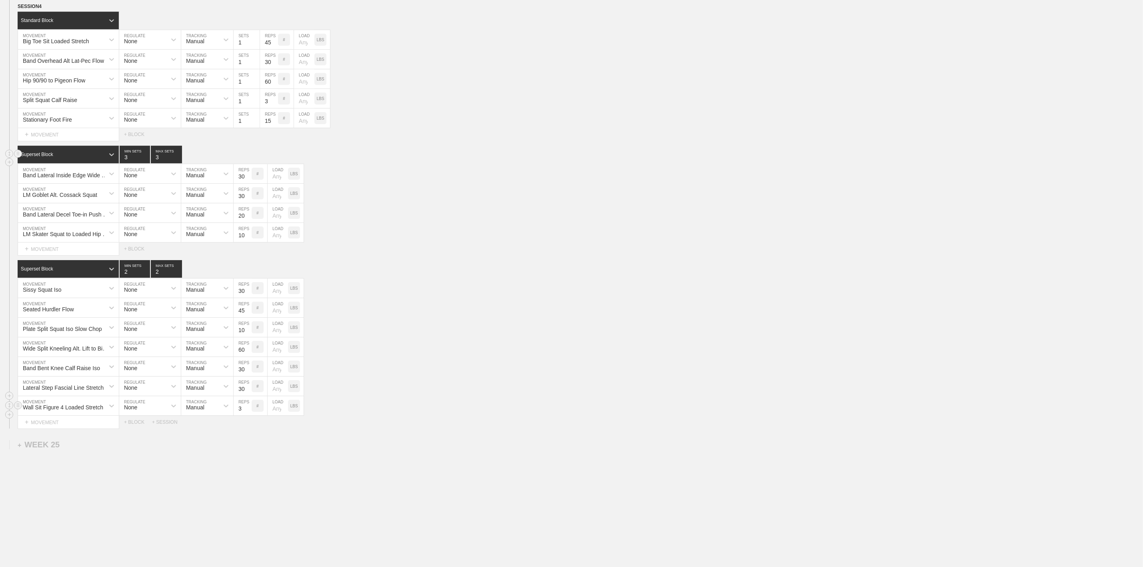
click at [242, 415] on input "3" at bounding box center [243, 405] width 18 height 19
type input "30"
click at [53, 429] on div "+ MOVEMENT" at bounding box center [69, 422] width 102 height 13
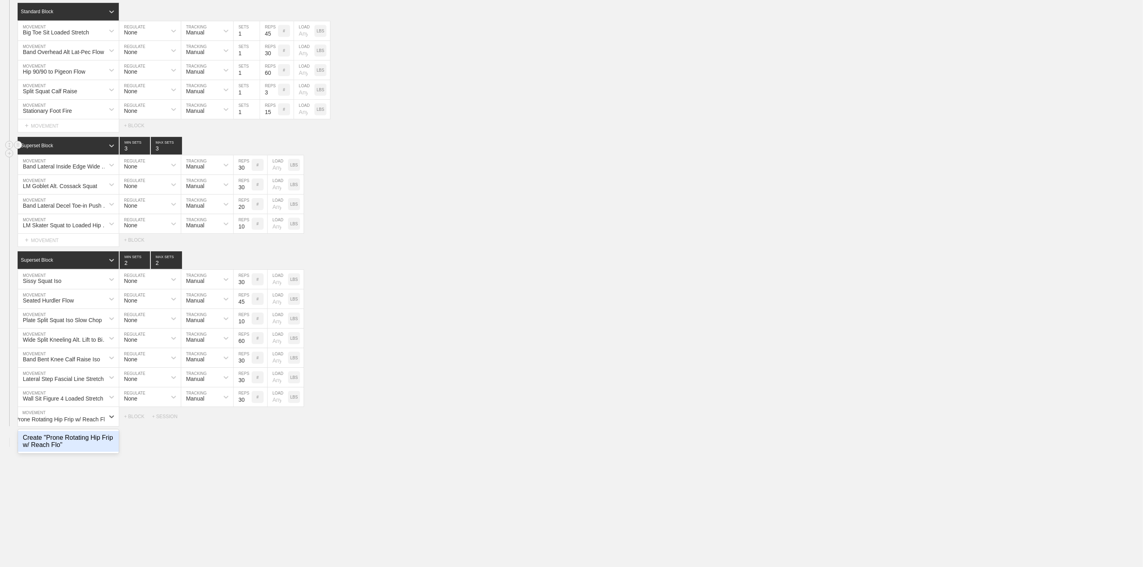
scroll to position [0, 15]
click at [71, 452] on div "Create "Prone Rotating Hip Frip w/ Reach Flow"" at bounding box center [68, 441] width 101 height 21
type input "Prone Rotating Hip Frip w/ Reach Flow"
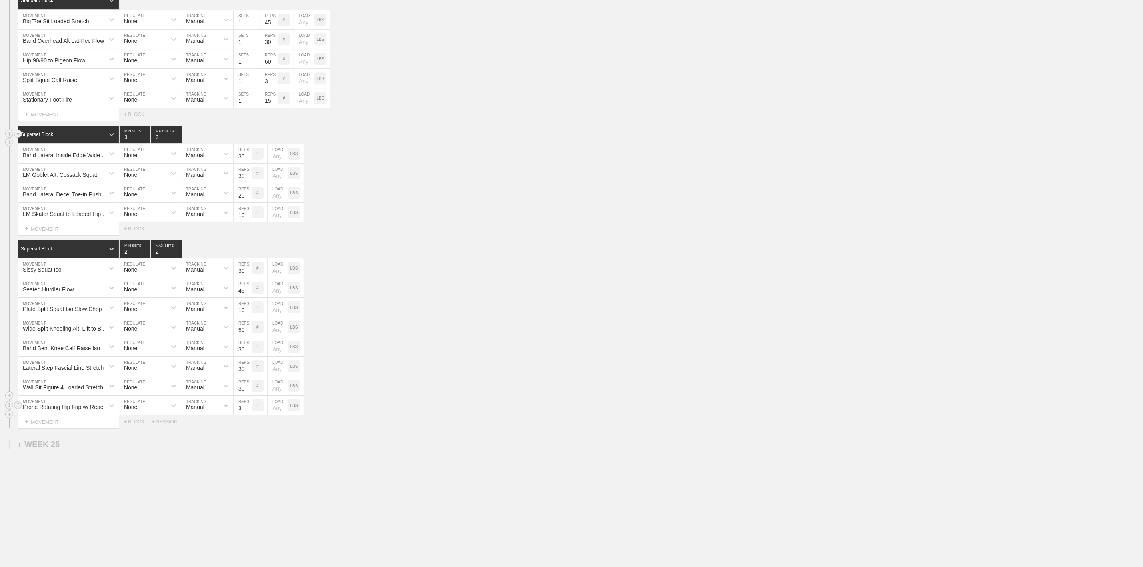
click at [244, 415] on input "3" at bounding box center [243, 405] width 18 height 19
type input "60"
click at [35, 429] on div "+ MOVEMENT" at bounding box center [69, 421] width 102 height 13
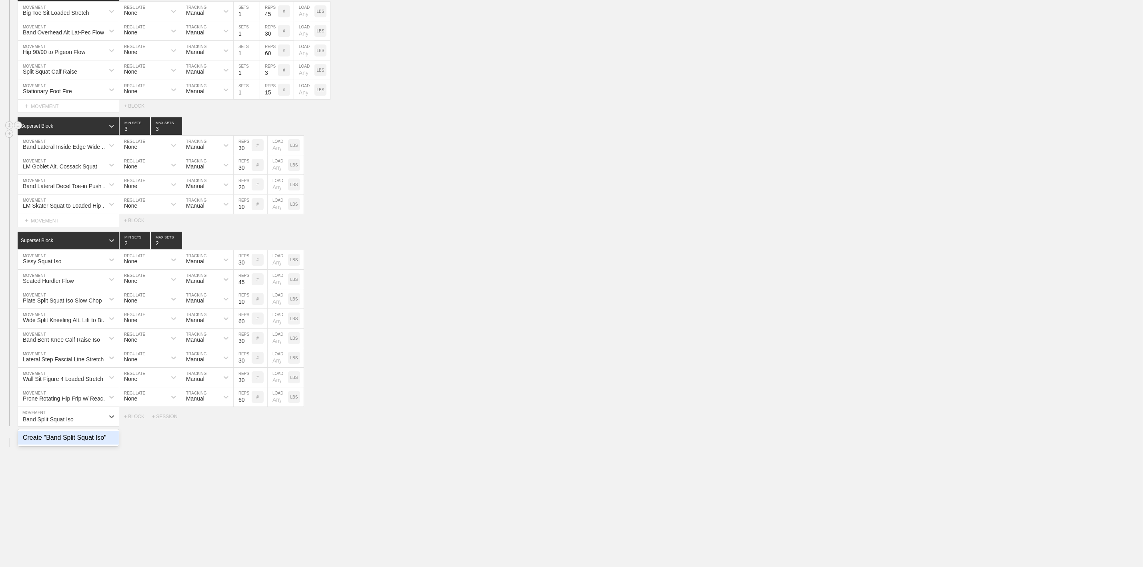
click at [80, 445] on div "Create "Band Split Squat Iso"" at bounding box center [68, 438] width 101 height 14
type input "Band Split Squat Iso"
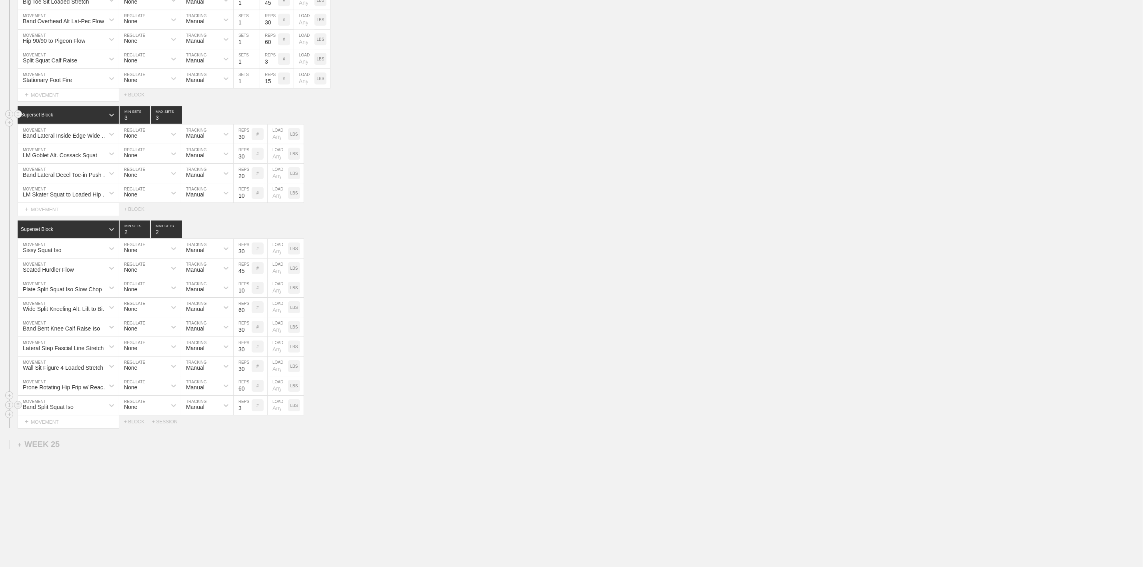
click at [241, 415] on input "3" at bounding box center [243, 405] width 18 height 19
type input "30"
click at [39, 429] on div "+ MOVEMENT" at bounding box center [69, 421] width 102 height 13
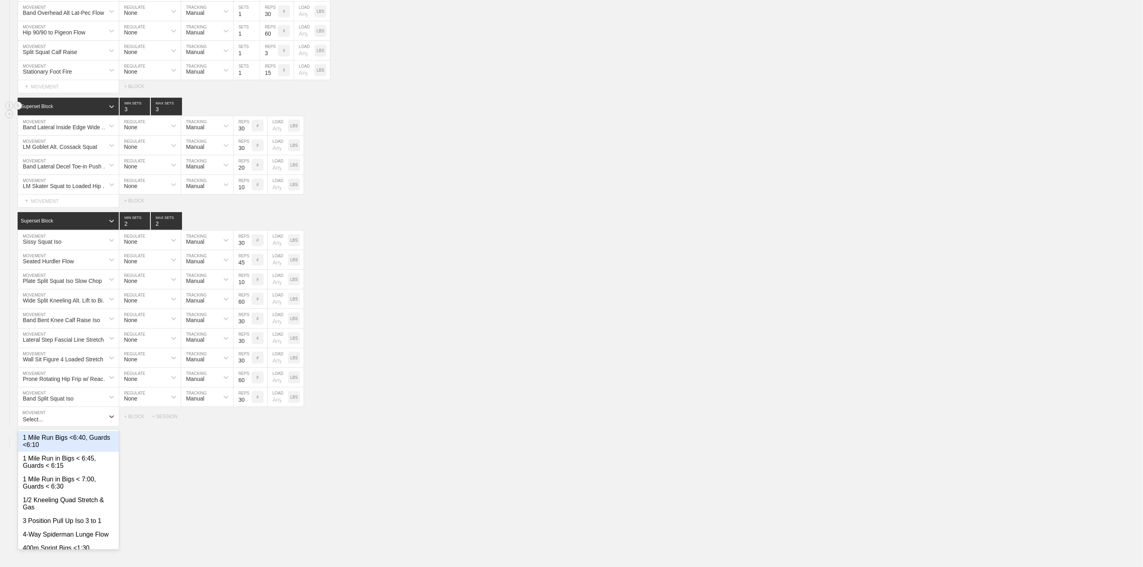
scroll to position [1915, 0]
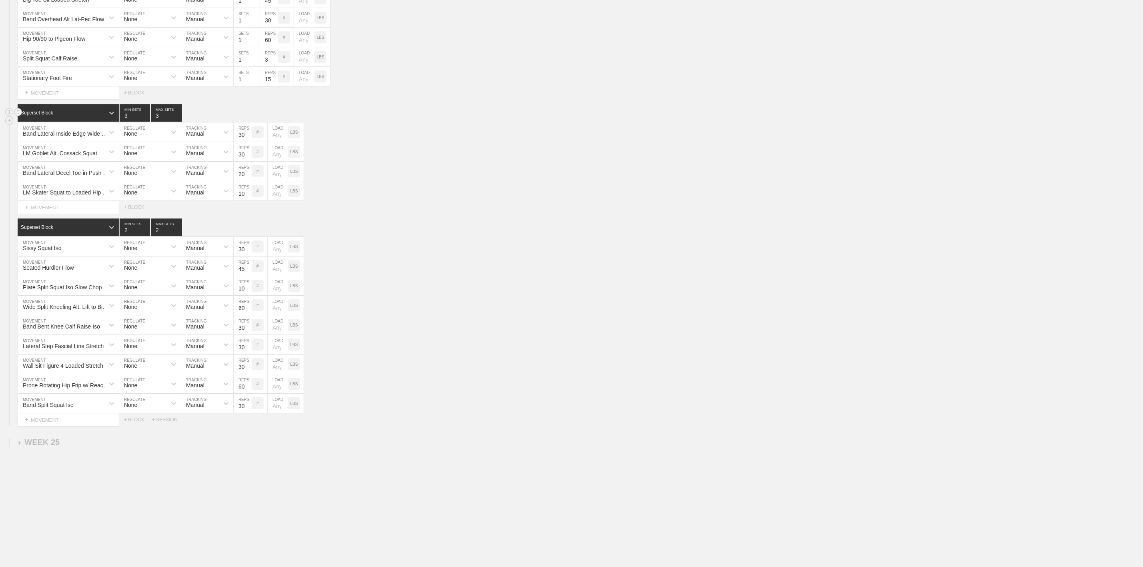
click at [556, 289] on div "Plate Split Squat Iso Slow Chop MOVEMENT None REGULATE Manual TRACKING 10 REPS …" at bounding box center [571, 286] width 1143 height 20
click at [640, 307] on div "Wide Split Kneeling Alt. Lift to Bird Dog Flow MOVEMENT None REGULATE Manual TR…" at bounding box center [571, 306] width 1143 height 20
click at [441, 417] on div "Select... MOVEMENT + MOVEMENT + BLOCK + SESSION" at bounding box center [571, 419] width 1143 height 13
